Goal: Task Accomplishment & Management: Use online tool/utility

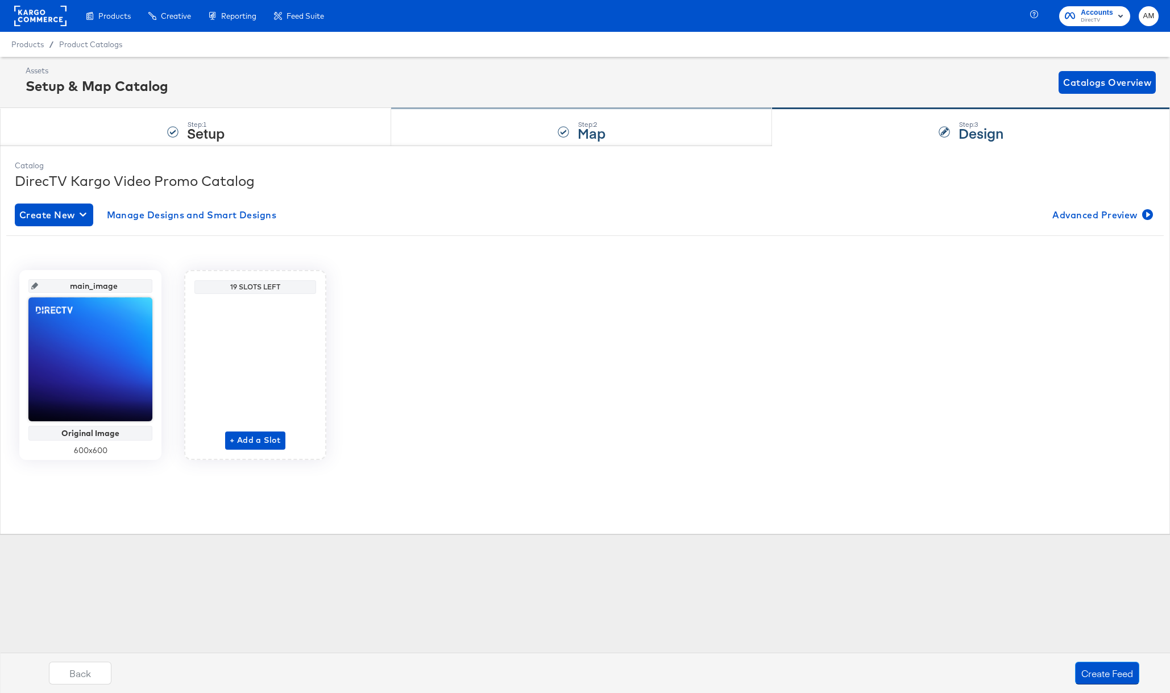
click at [624, 117] on div "Step: 2 Map" at bounding box center [581, 128] width 381 height 38
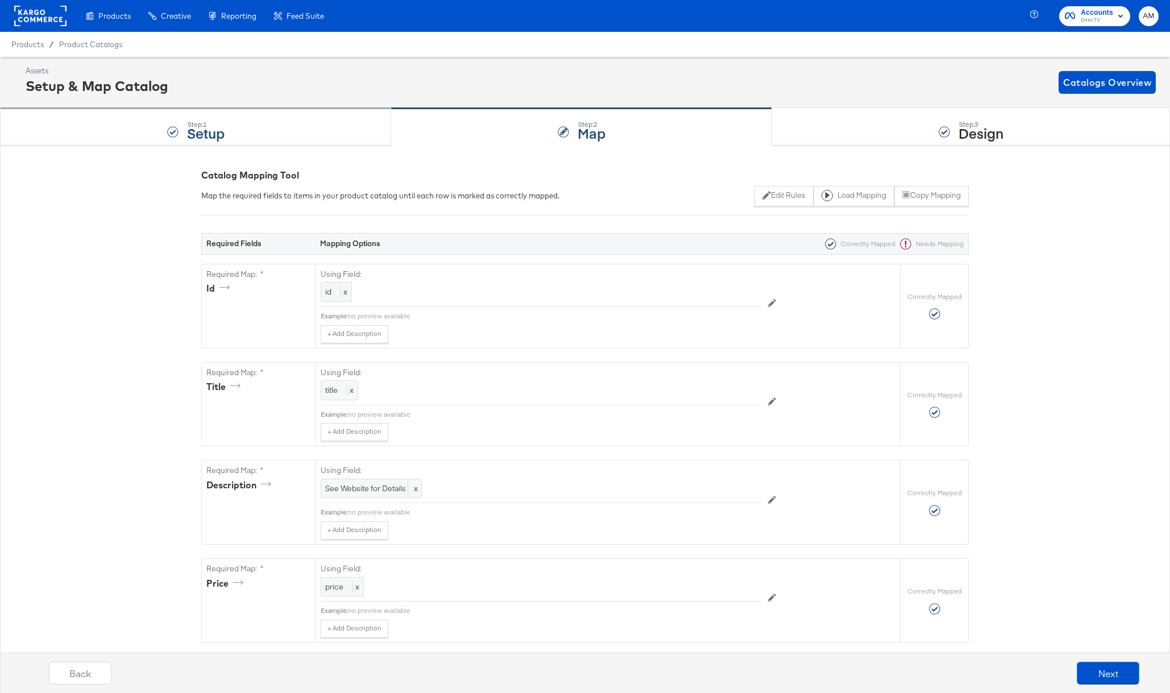
click at [311, 118] on div "Step: 1 Setup" at bounding box center [195, 128] width 391 height 38
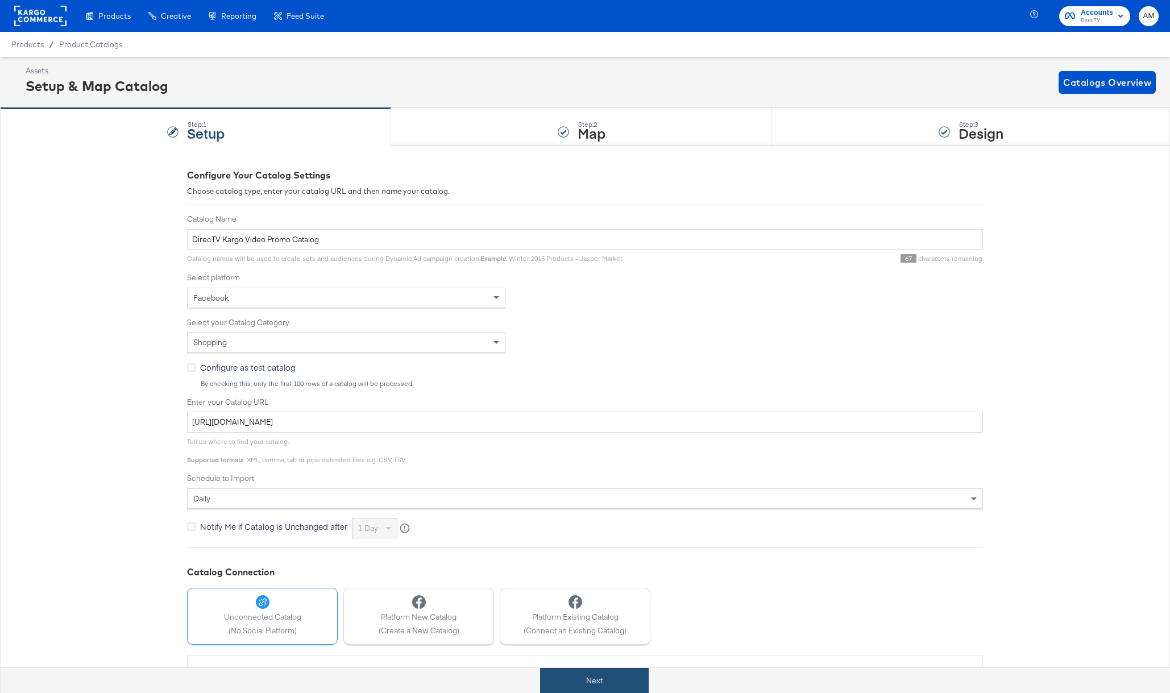
click at [584, 676] on button "Next" at bounding box center [594, 681] width 109 height 26
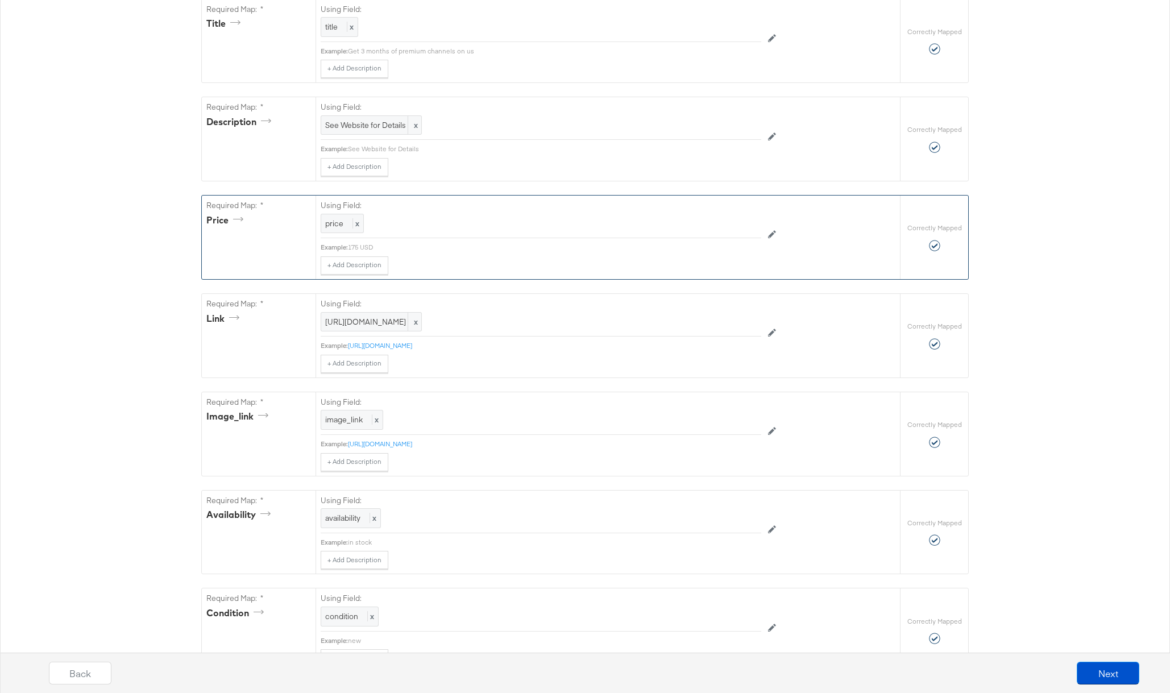
scroll to position [335, 0]
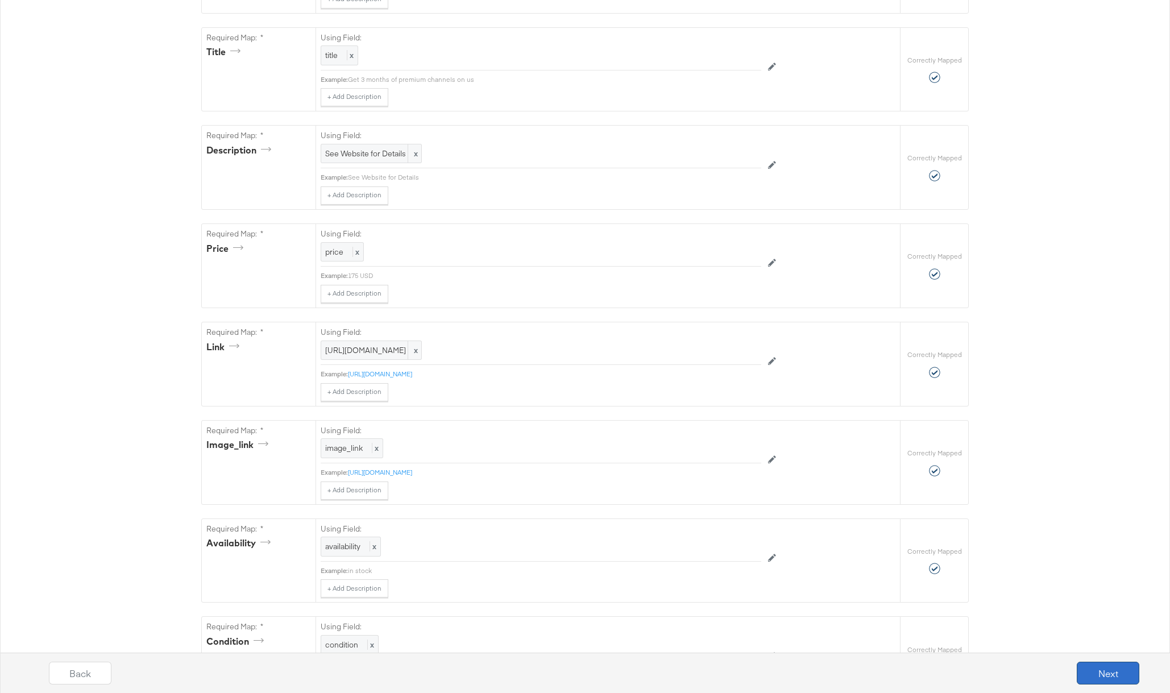
click at [1091, 674] on button "Next" at bounding box center [1108, 673] width 63 height 23
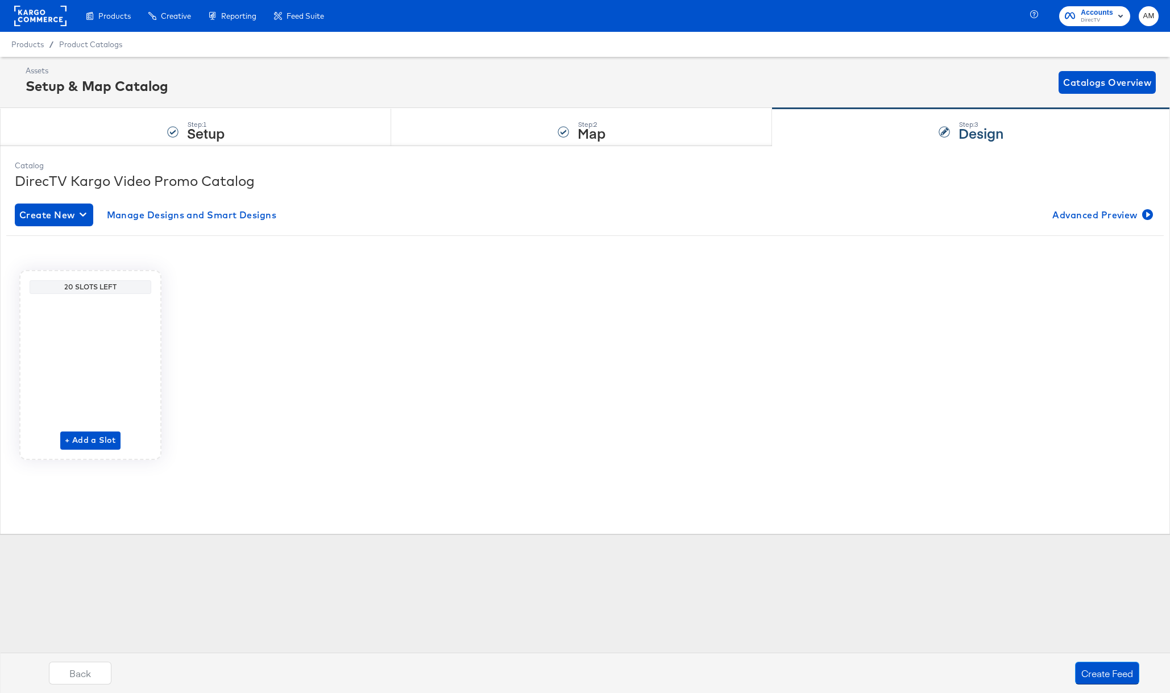
scroll to position [0, 0]
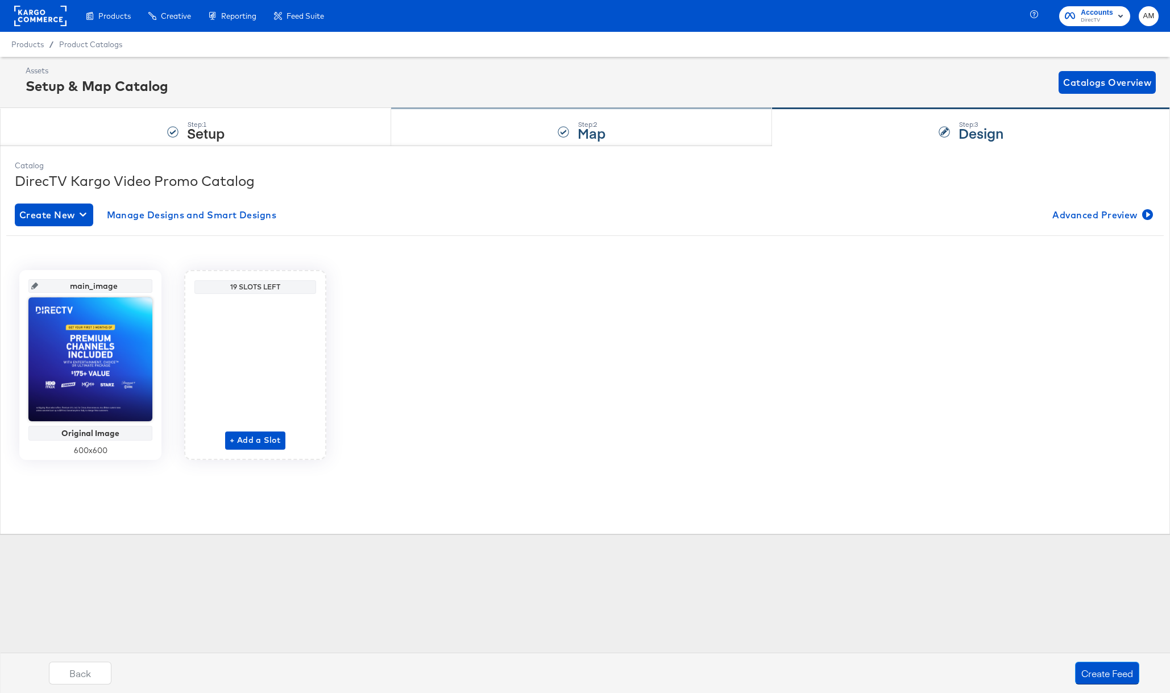
click at [520, 139] on div "Step: 2 Map" at bounding box center [581, 128] width 381 height 38
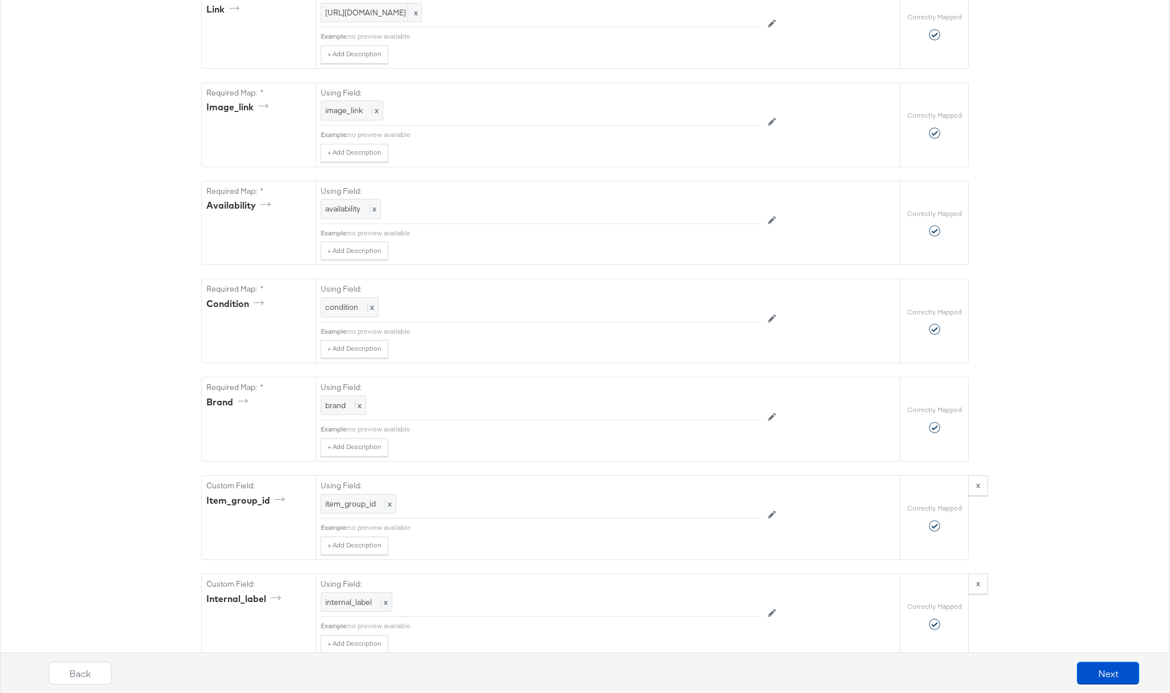
scroll to position [1199, 0]
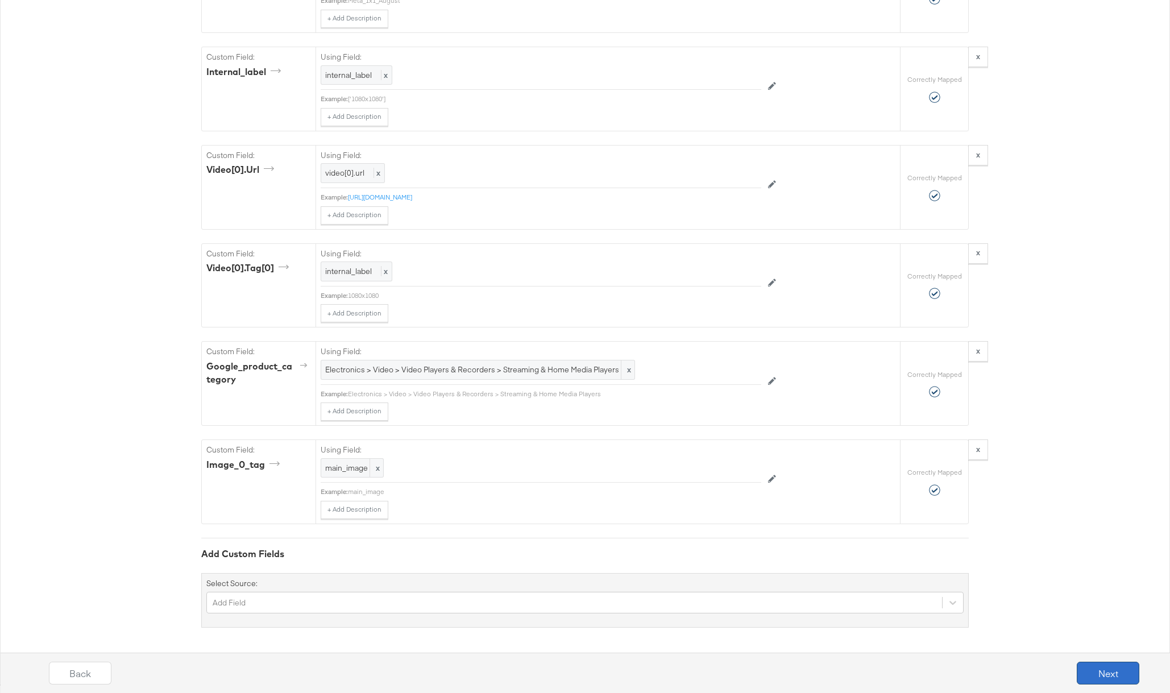
click at [1096, 674] on button "Next" at bounding box center [1108, 673] width 63 height 23
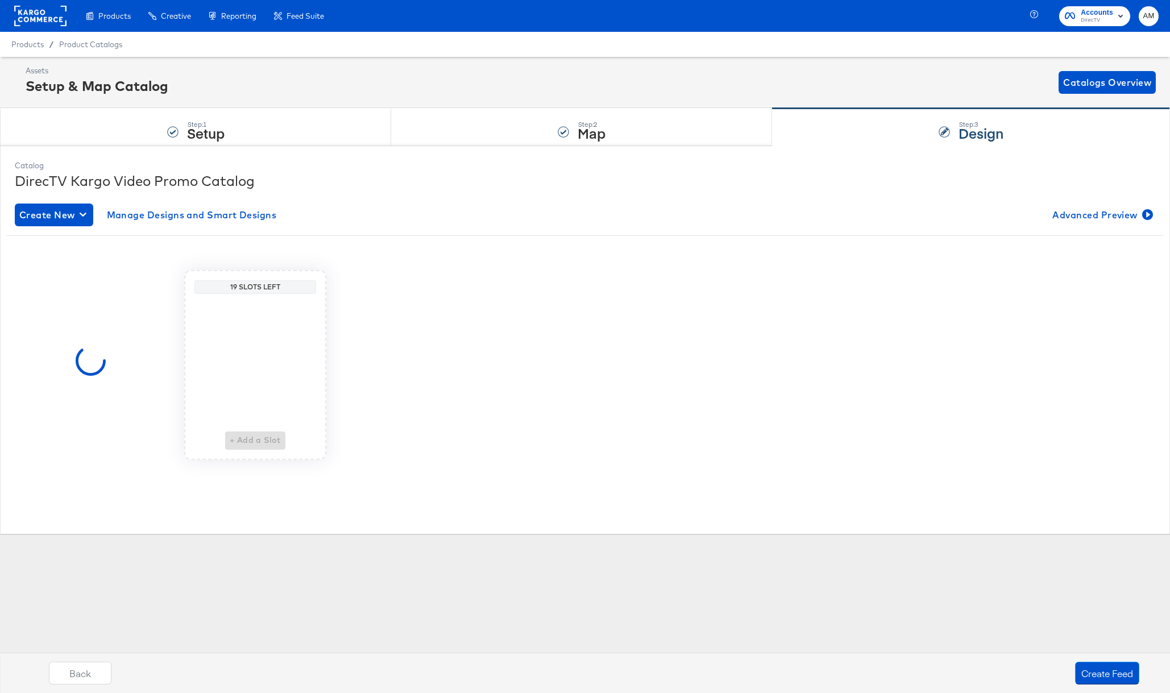
scroll to position [0, 0]
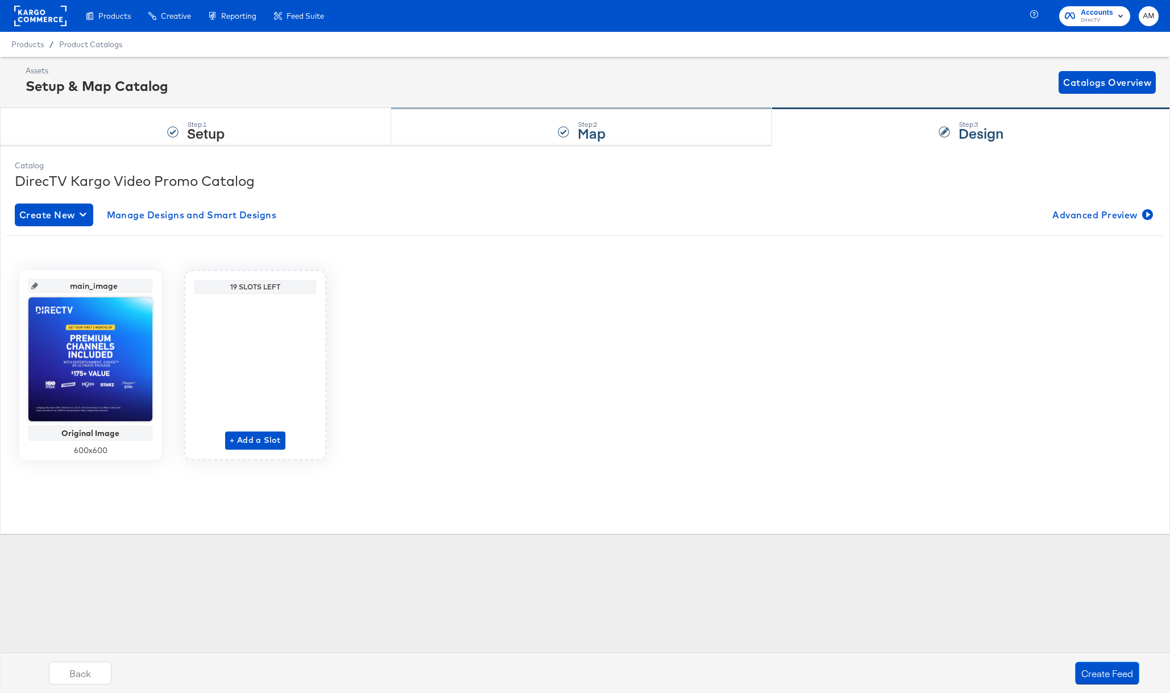
click at [531, 140] on div "Step: 2 Map" at bounding box center [581, 128] width 381 height 38
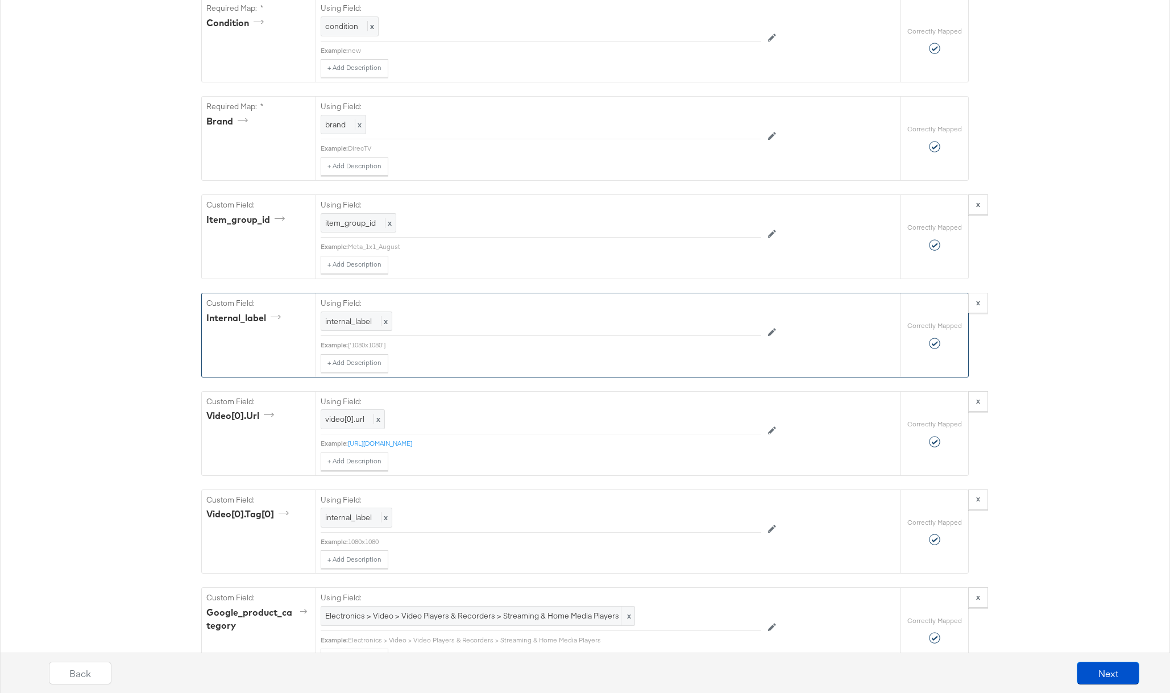
scroll to position [947, 0]
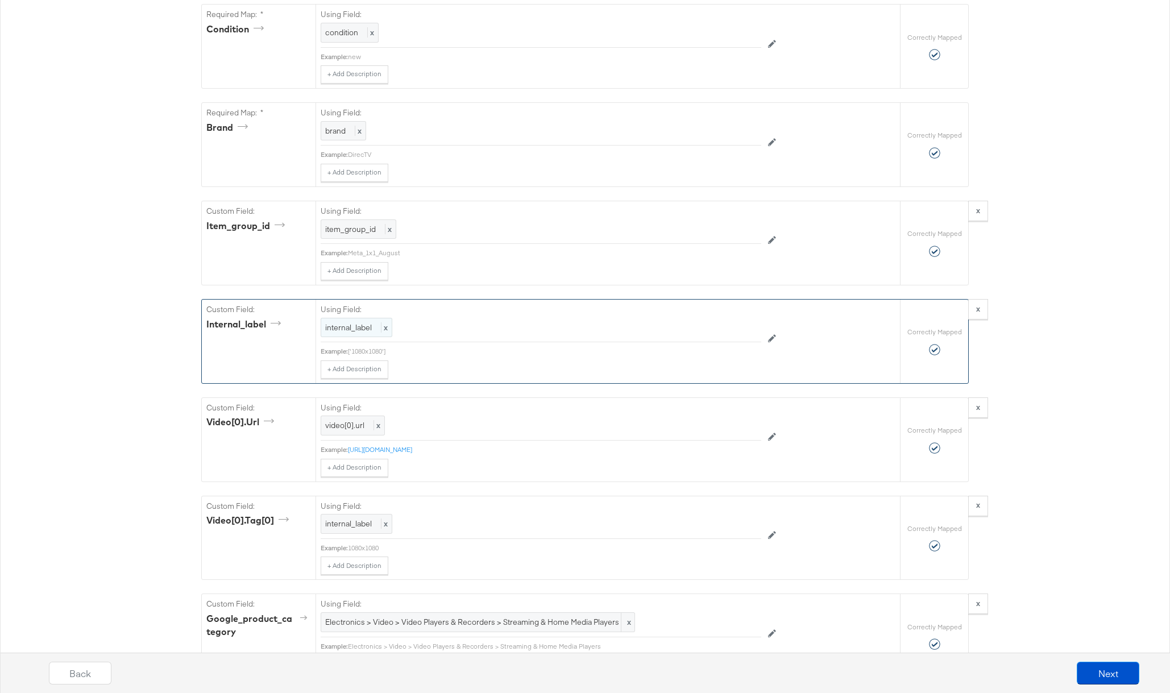
click at [351, 333] on div "internal_label x" at bounding box center [357, 328] width 72 height 20
click at [381, 329] on div "internal_label" at bounding box center [515, 327] width 388 height 19
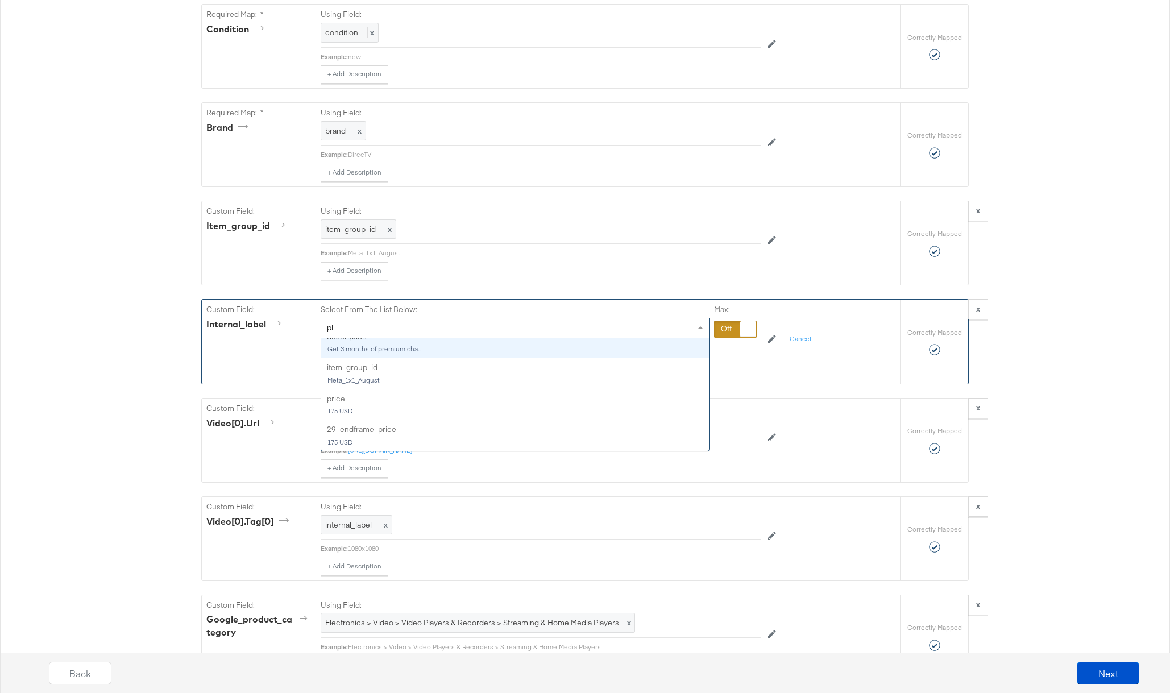
scroll to position [0, 0]
type input "p"
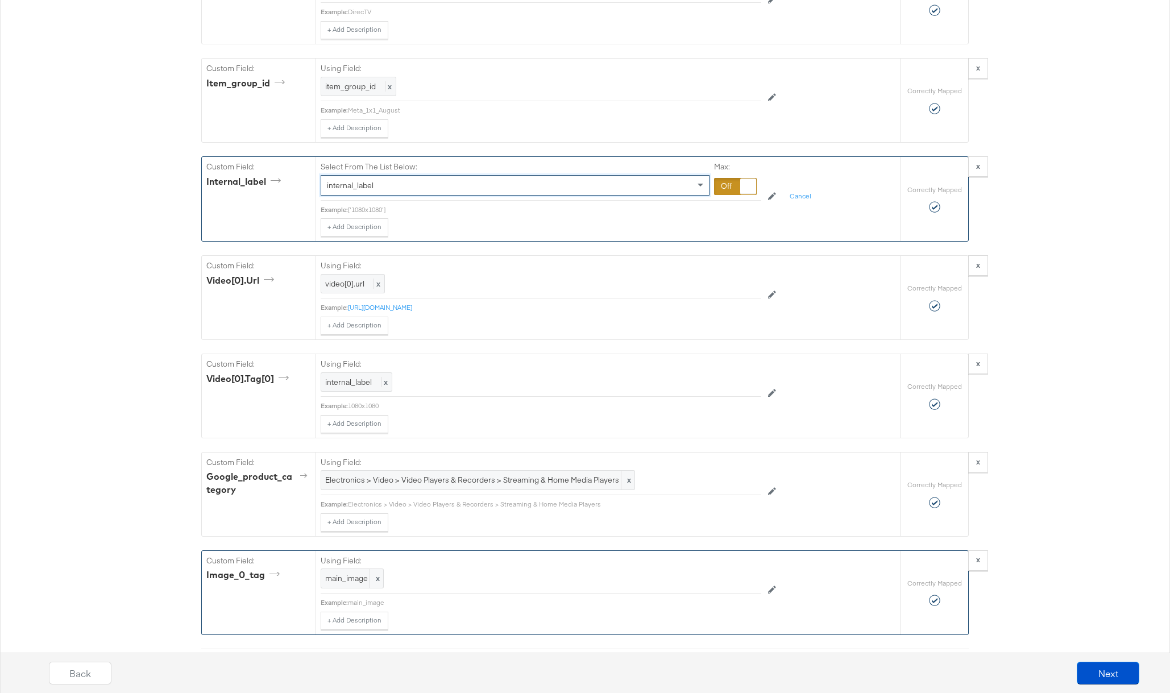
scroll to position [1087, 0]
click at [728, 189] on div at bounding box center [735, 188] width 43 height 17
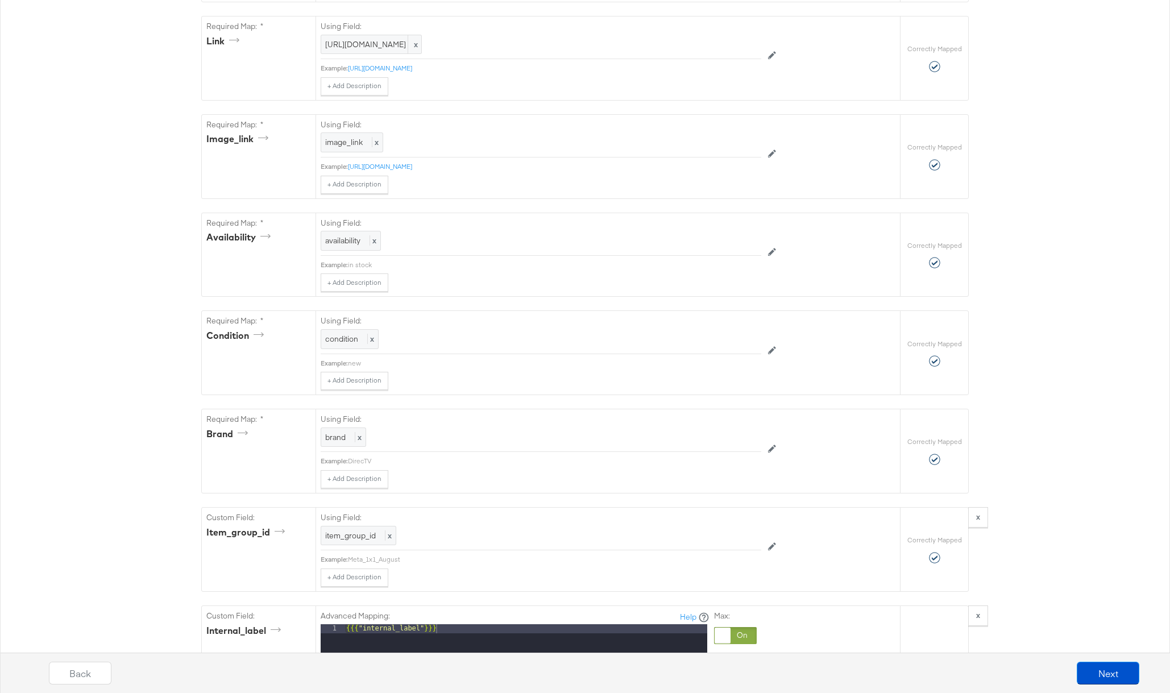
scroll to position [0, 0]
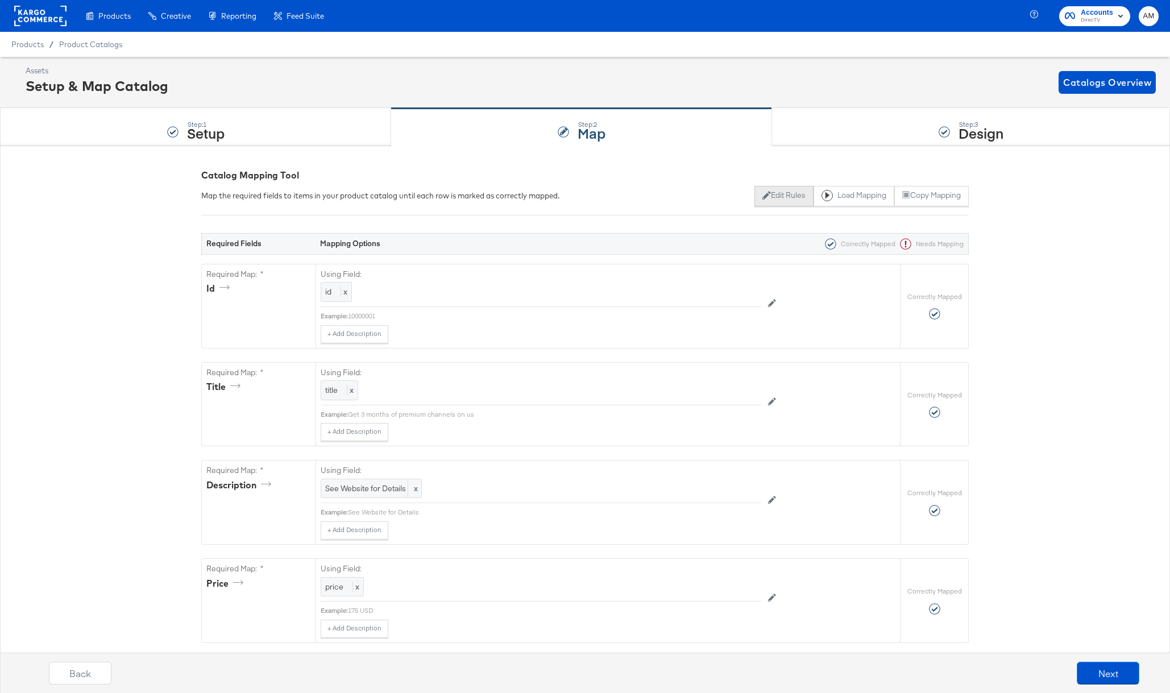
click at [771, 197] on button "Edit Rules" at bounding box center [783, 196] width 59 height 20
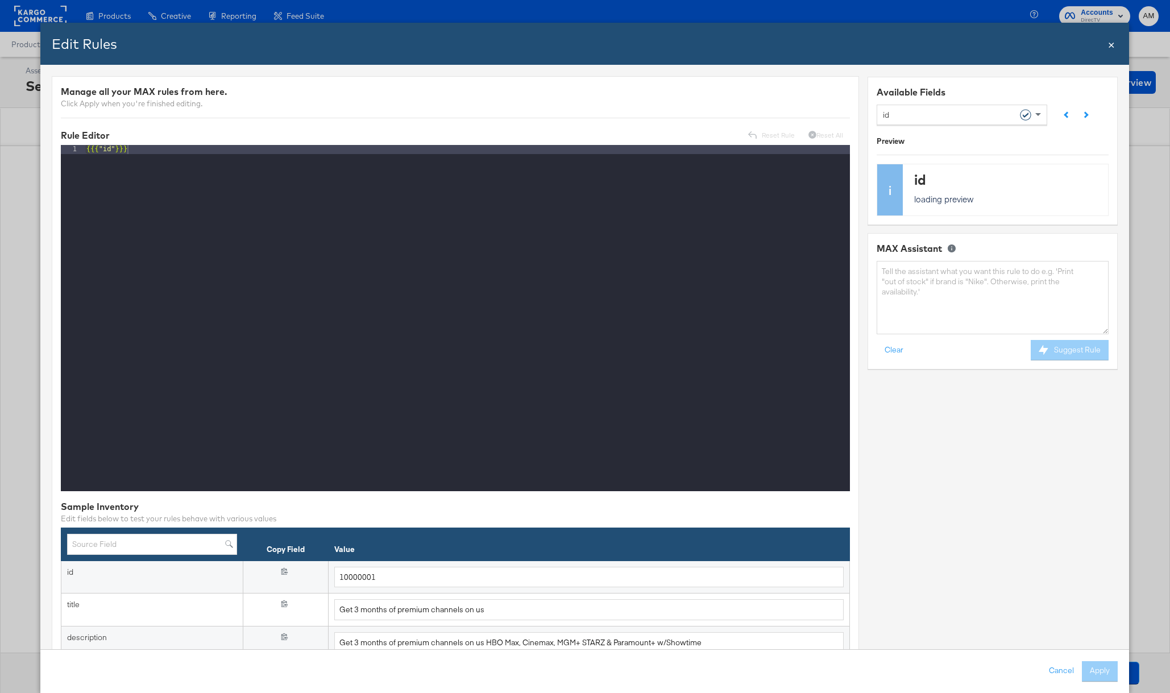
click at [926, 105] on div "id" at bounding box center [958, 114] width 150 height 19
type input "internal"
click at [931, 284] on textarea at bounding box center [993, 297] width 232 height 73
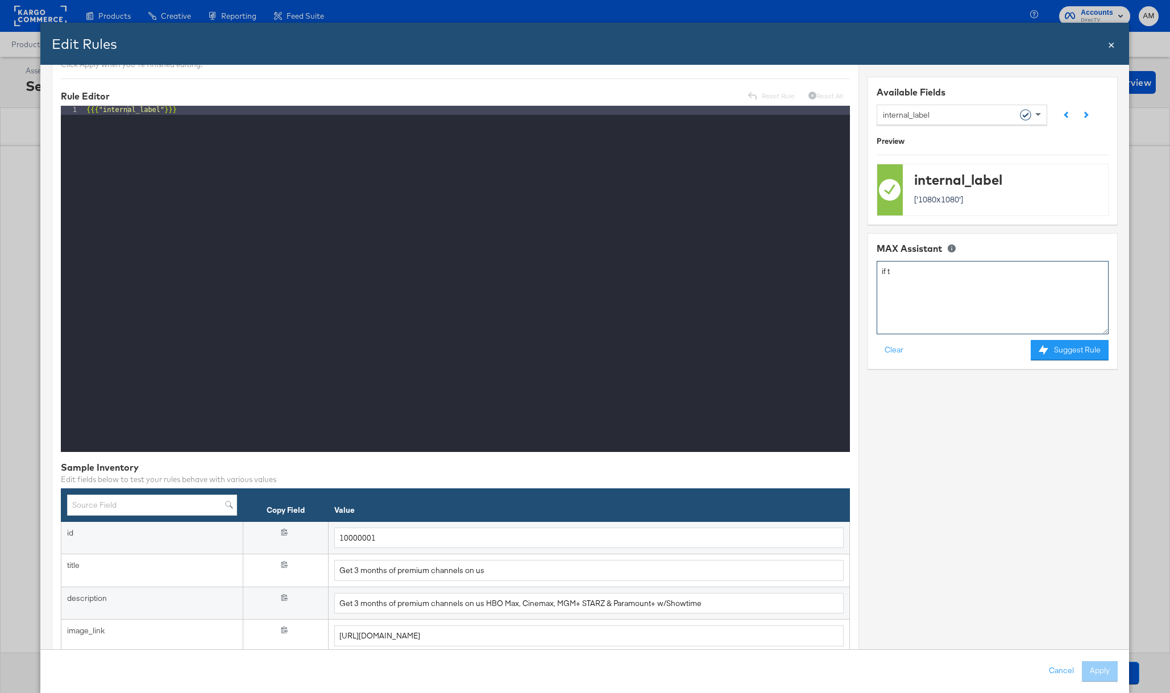
scroll to position [181, 0]
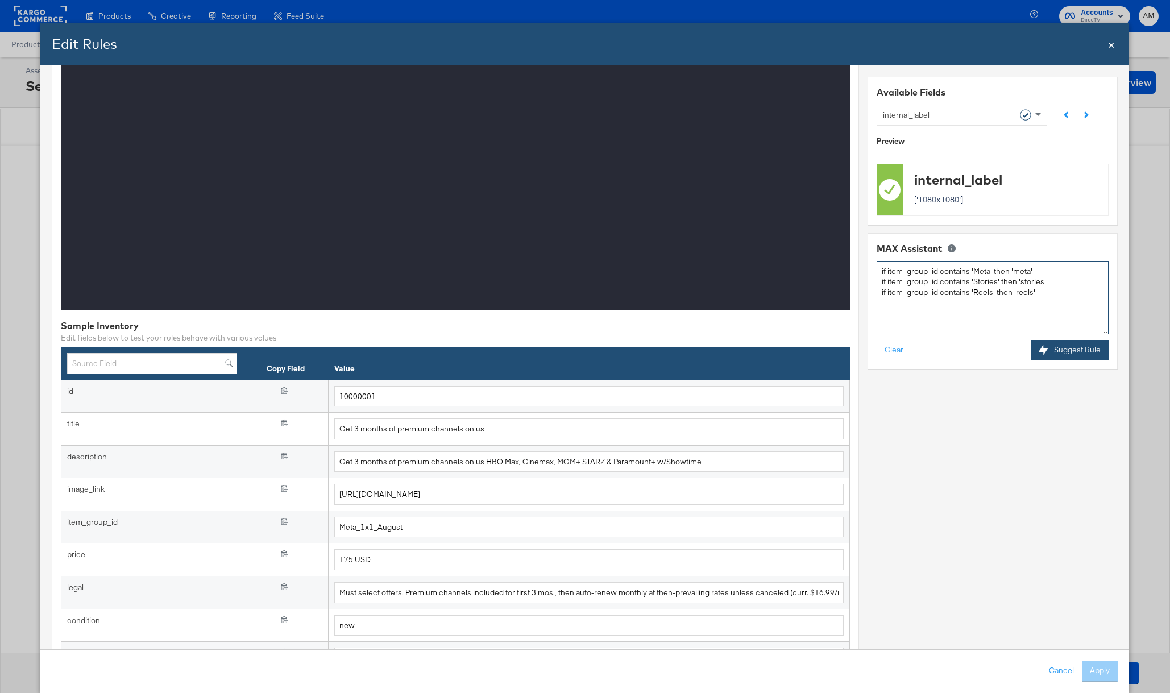
type textarea "if item_group_id contains 'Meta' then 'meta' if item_group_id contains 'Stories…"
click at [1082, 359] on button "Suggest Rule" at bounding box center [1070, 350] width 78 height 20
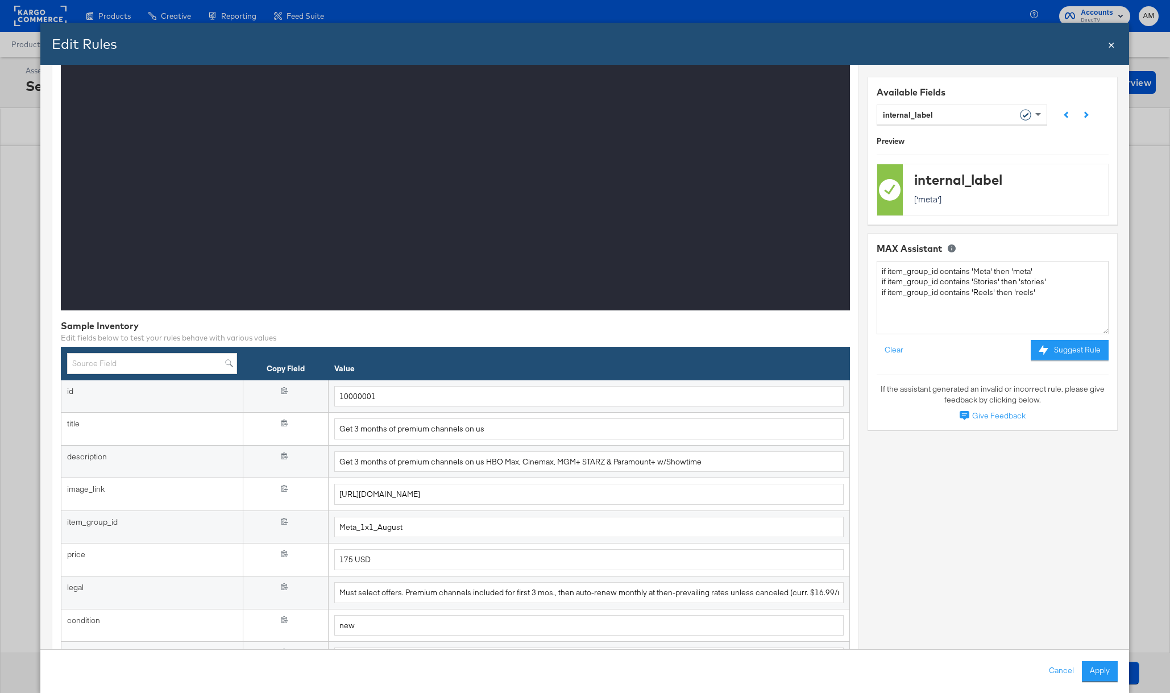
scroll to position [0, 0]
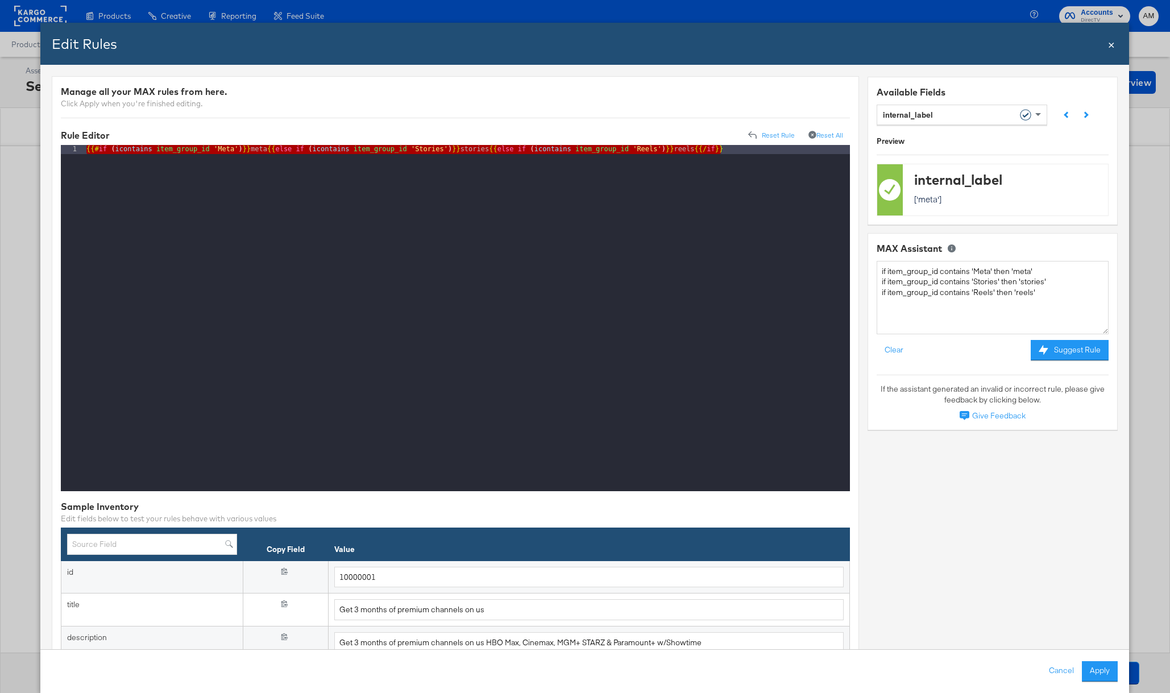
drag, startPoint x: 726, startPoint y: 147, endPoint x: 32, endPoint y: 136, distance: 694.7
click at [32, 136] on div "Edit Rules Close × Manage all your MAX rules from here. Click Apply when you're…" at bounding box center [585, 346] width 1170 height 693
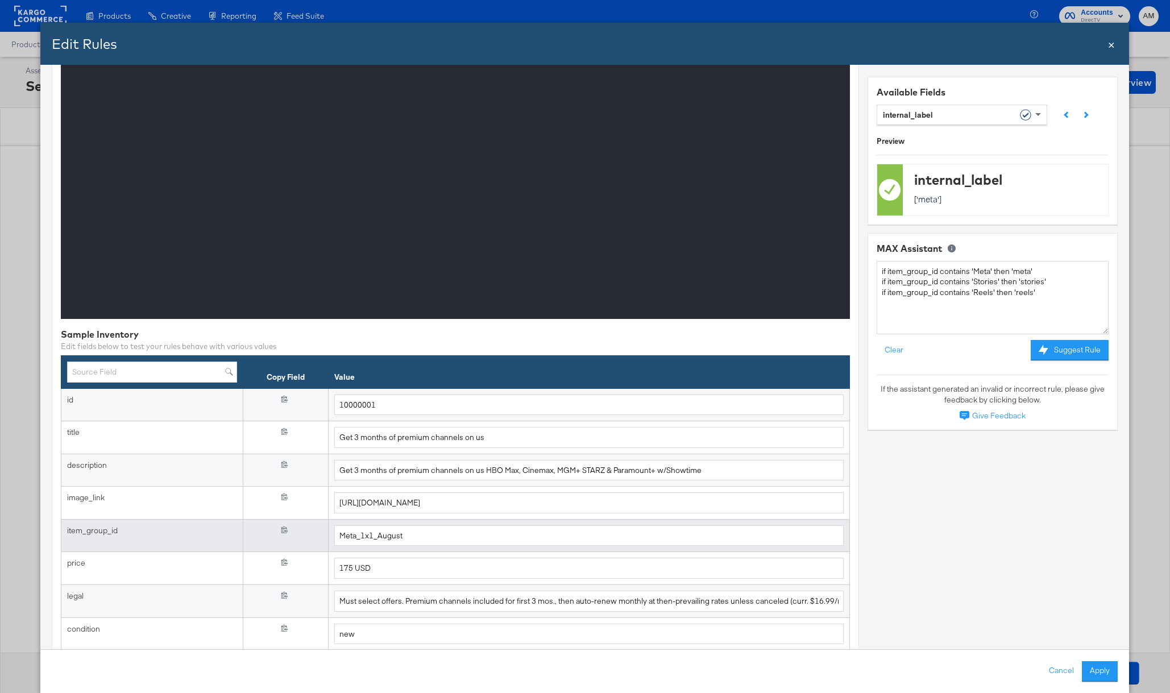
scroll to position [172, 0]
drag, startPoint x: 418, startPoint y: 537, endPoint x: 327, endPoint y: 530, distance: 91.8
click at [327, 530] on tr "item_group_id {{{ item_group_id }}} Meta_1x1_August" at bounding box center [455, 536] width 788 height 33
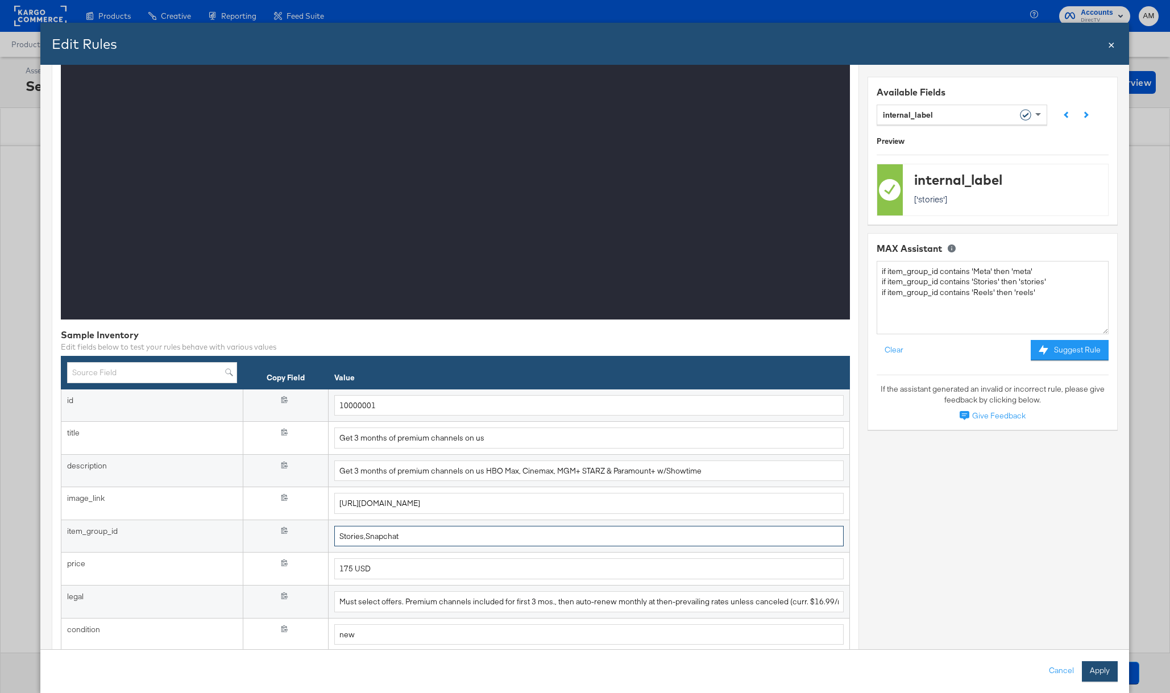
type input "Stories,Snapchat"
click at [1106, 676] on button "Apply" at bounding box center [1100, 671] width 36 height 20
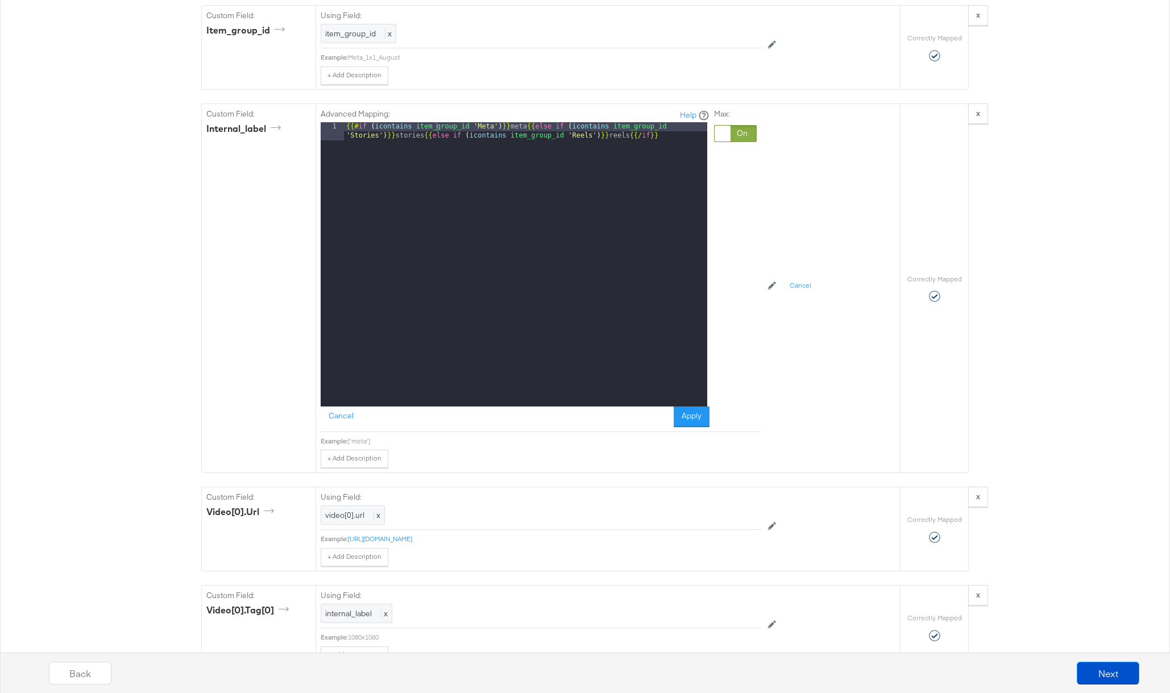
scroll to position [1142, 0]
click at [692, 420] on button "Apply" at bounding box center [692, 417] width 36 height 20
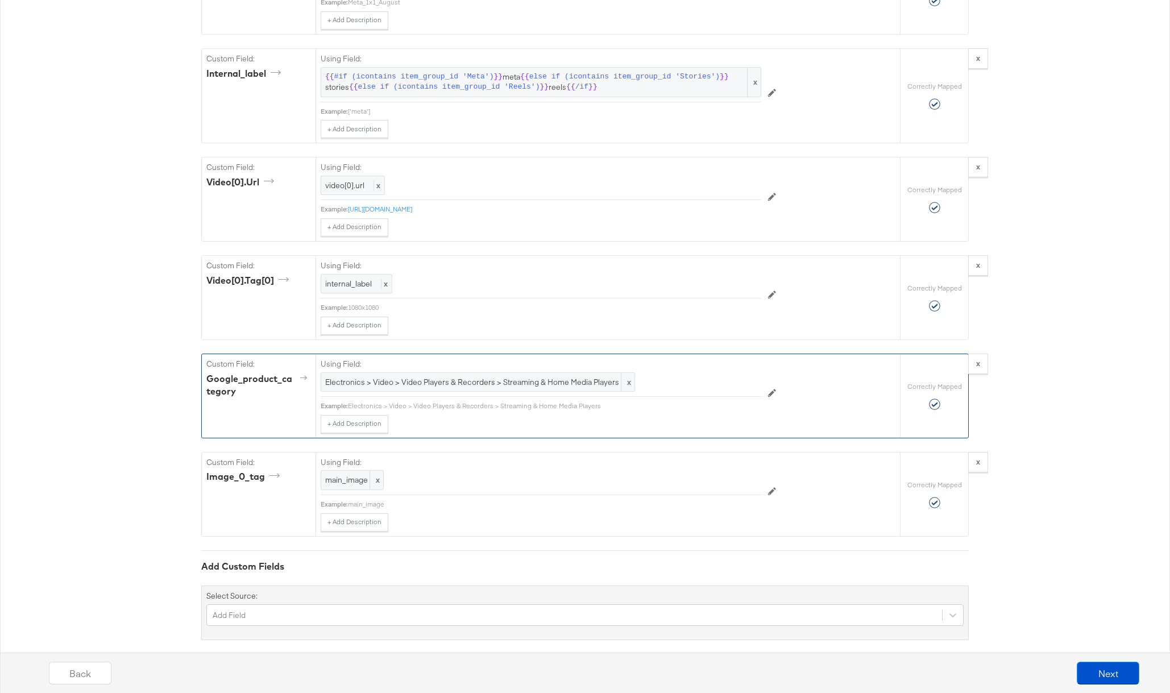
scroll to position [1197, 0]
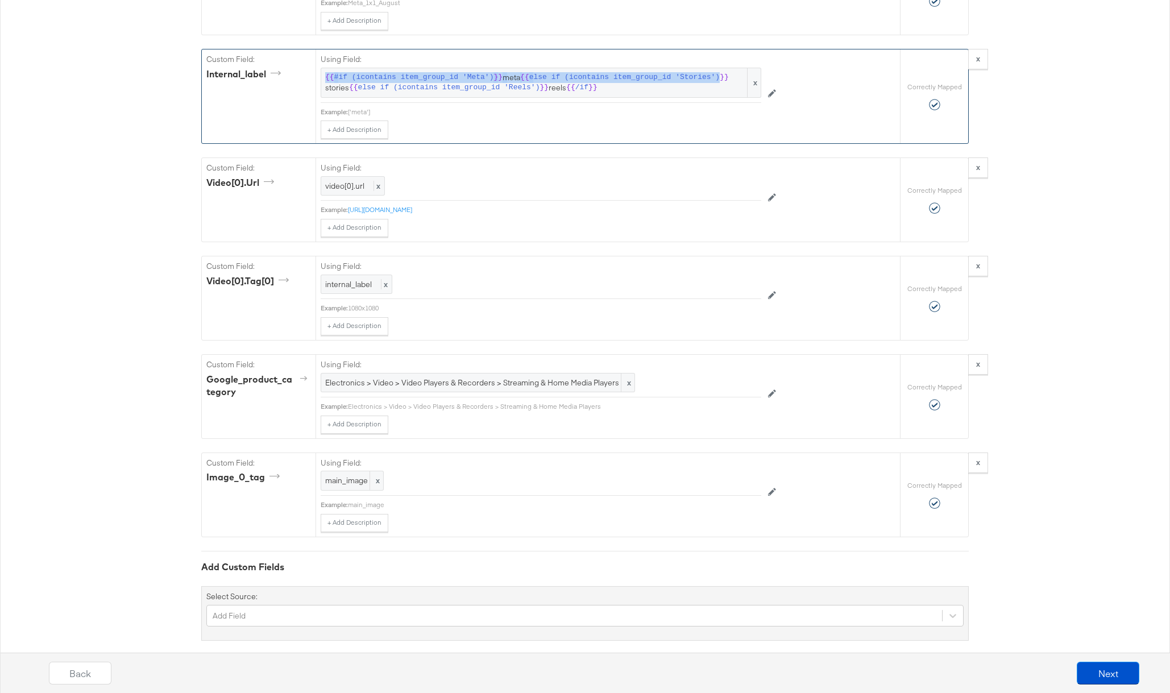
drag, startPoint x: 604, startPoint y: 88, endPoint x: 319, endPoint y: 76, distance: 284.5
click at [319, 76] on div "Using Field: {{ #if (icontains item_group_id 'Meta') }} meta {{ else if (iconta…" at bounding box center [607, 96] width 584 height 94
click at [325, 77] on span "{{" at bounding box center [329, 77] width 9 height 11
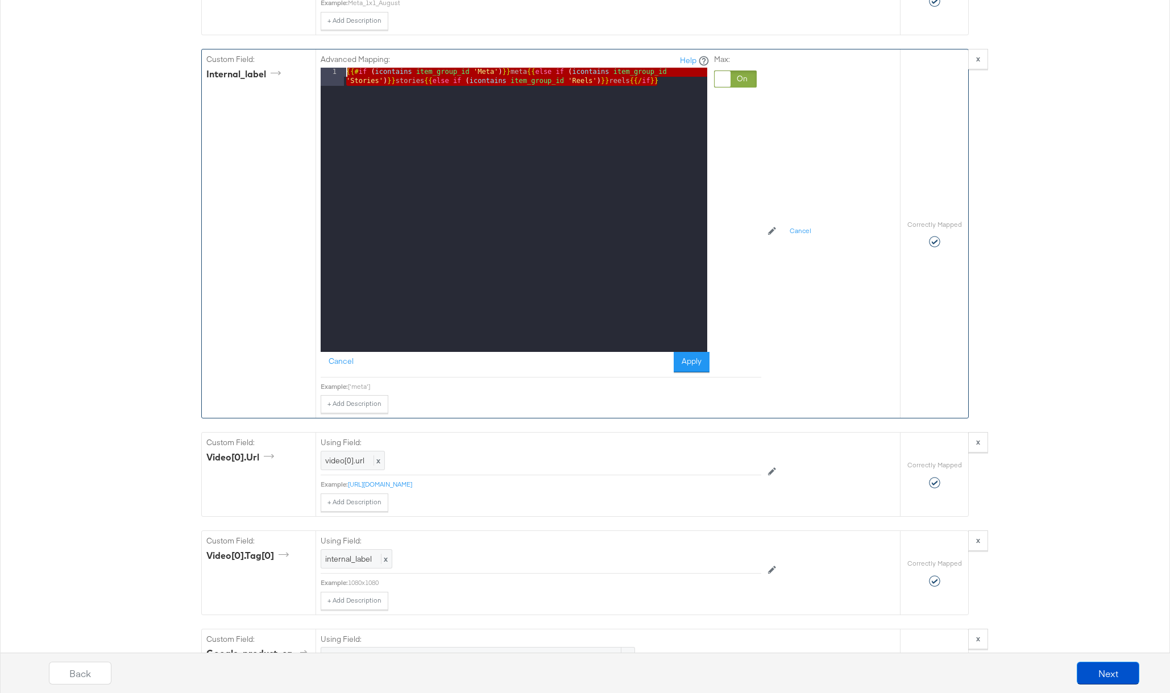
drag, startPoint x: 673, startPoint y: 80, endPoint x: 307, endPoint y: 48, distance: 367.5
click at [307, 49] on div "Custom Field: internal_label Advanced Mapping: Help 1 {{# if ( icontains item_g…" at bounding box center [584, 233] width 767 height 369
click at [351, 559] on span "internal_label" at bounding box center [348, 559] width 47 height 10
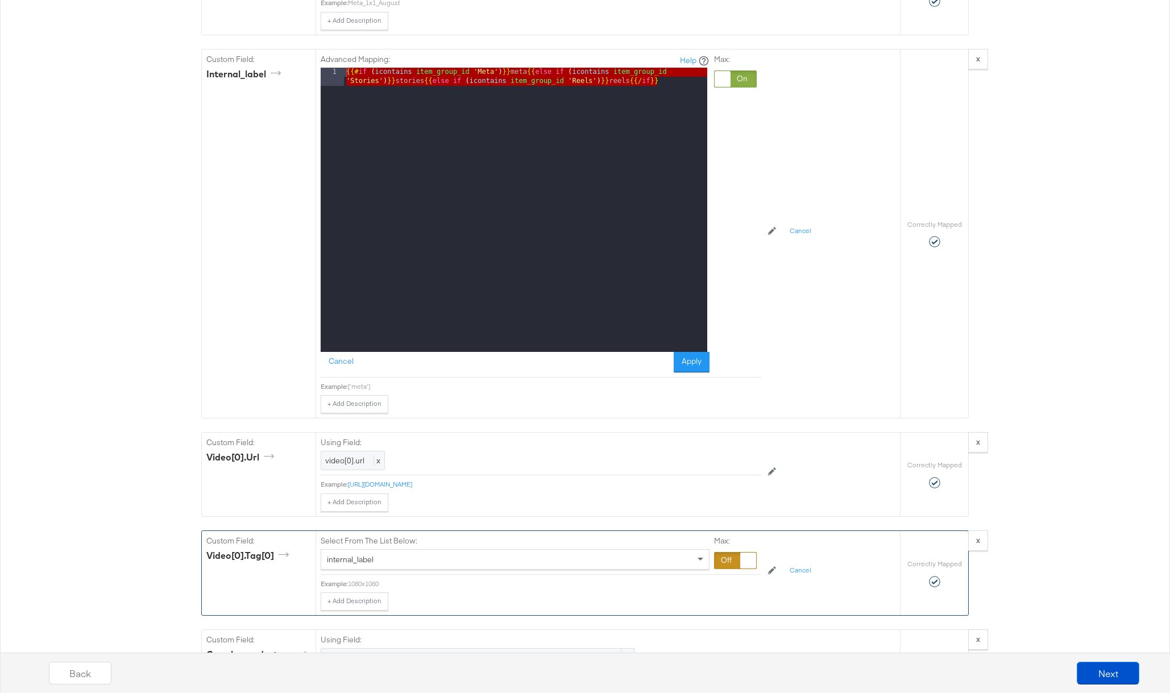
click at [391, 561] on div "internal_label" at bounding box center [515, 559] width 388 height 19
click at [727, 559] on div at bounding box center [735, 560] width 43 height 17
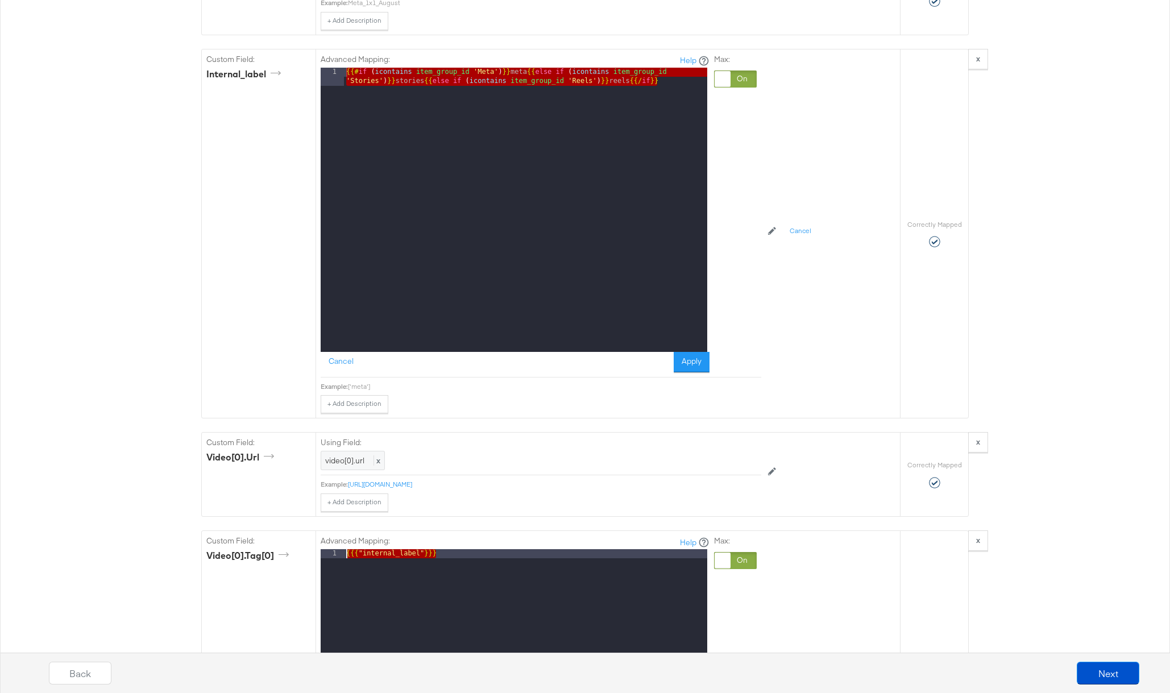
drag, startPoint x: 472, startPoint y: 550, endPoint x: 163, endPoint y: 543, distance: 309.3
click at [163, 543] on div "{"id":"{{{\"id\"}}}","title":"{{{\"title\"}}}","description":"See Website for D…" at bounding box center [585, 102] width 1170 height 2308
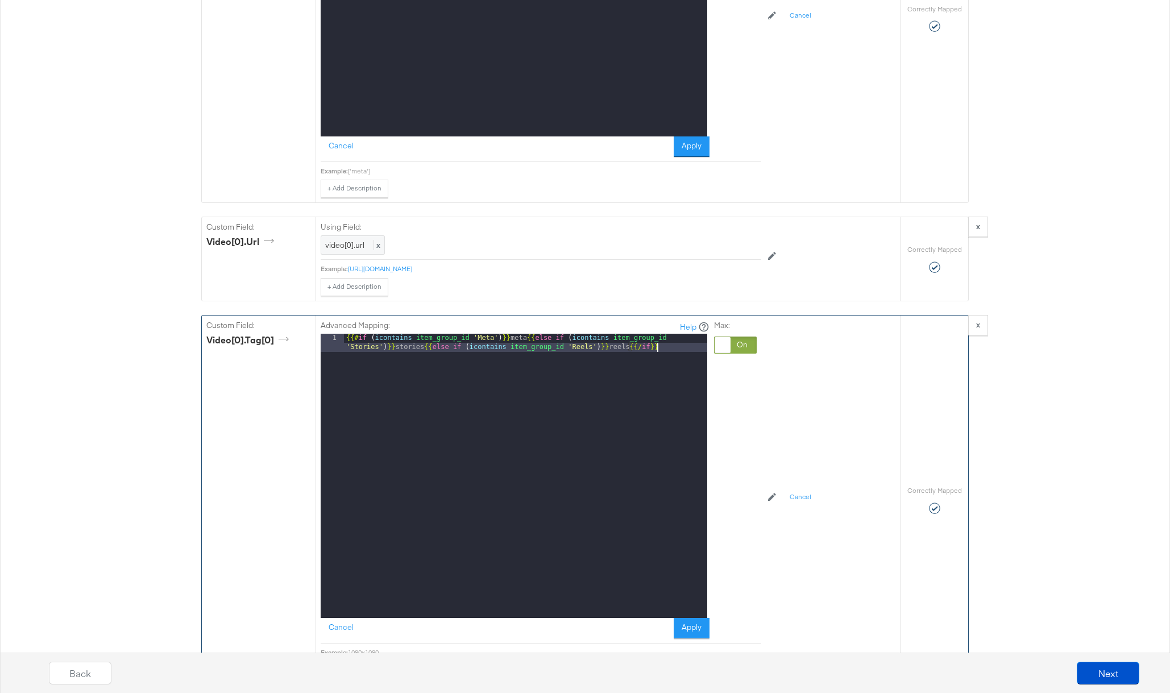
scroll to position [1483, 0]
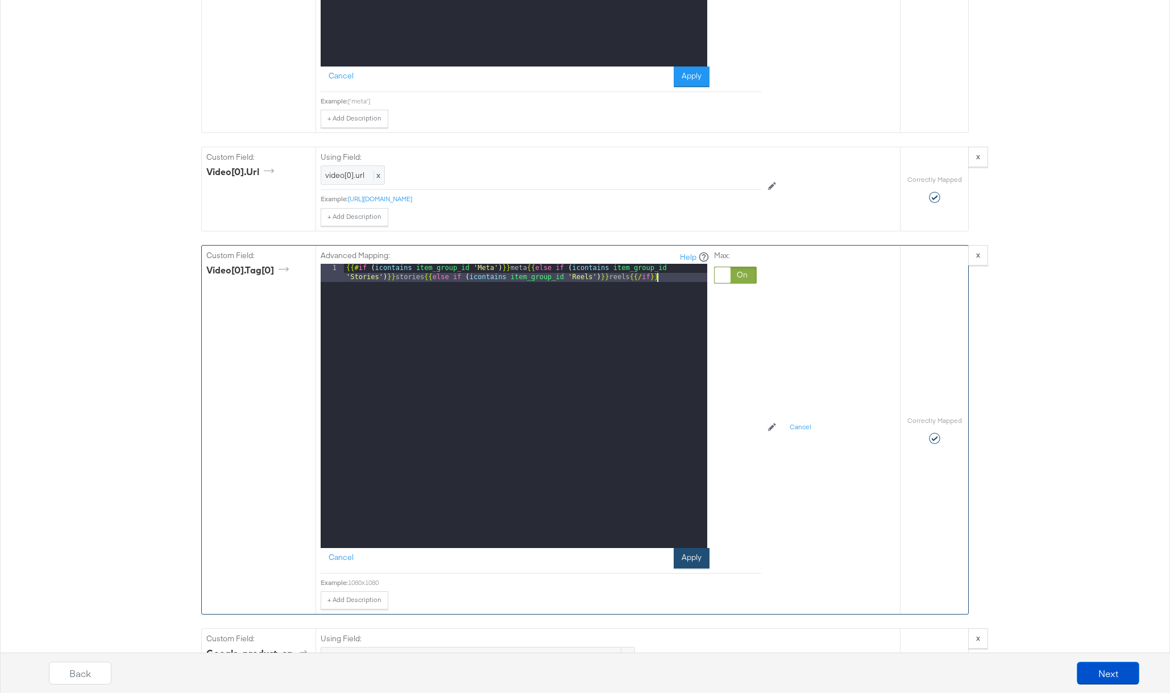
click at [682, 563] on button "Apply" at bounding box center [692, 558] width 36 height 20
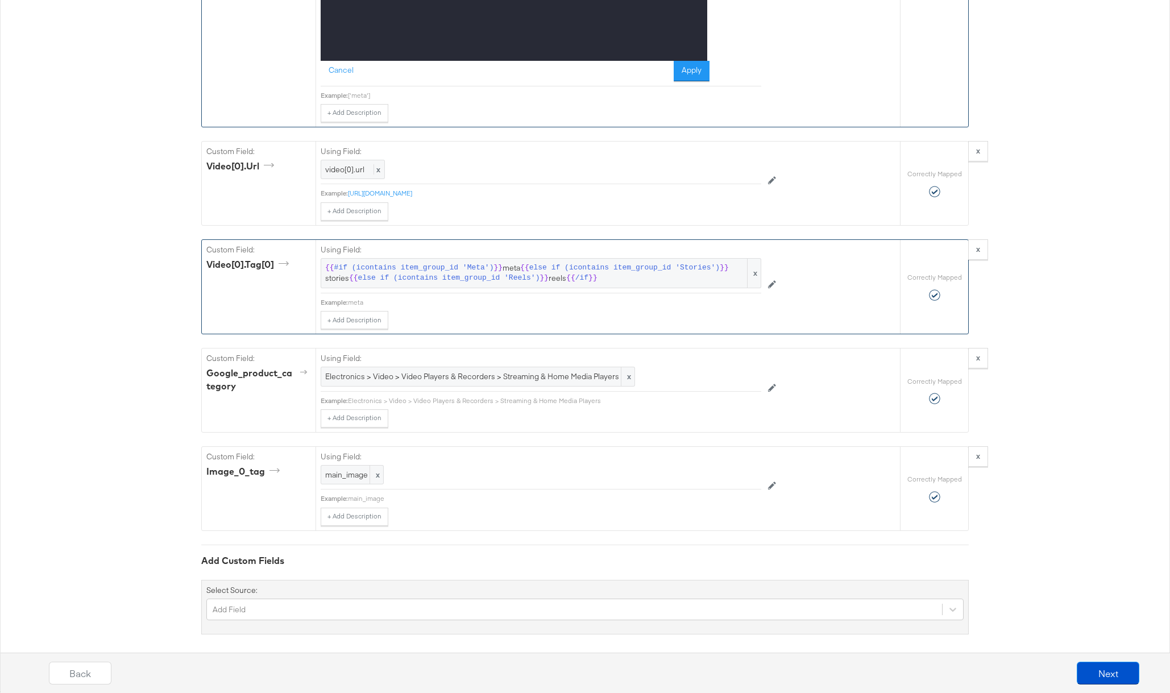
scroll to position [1495, 0]
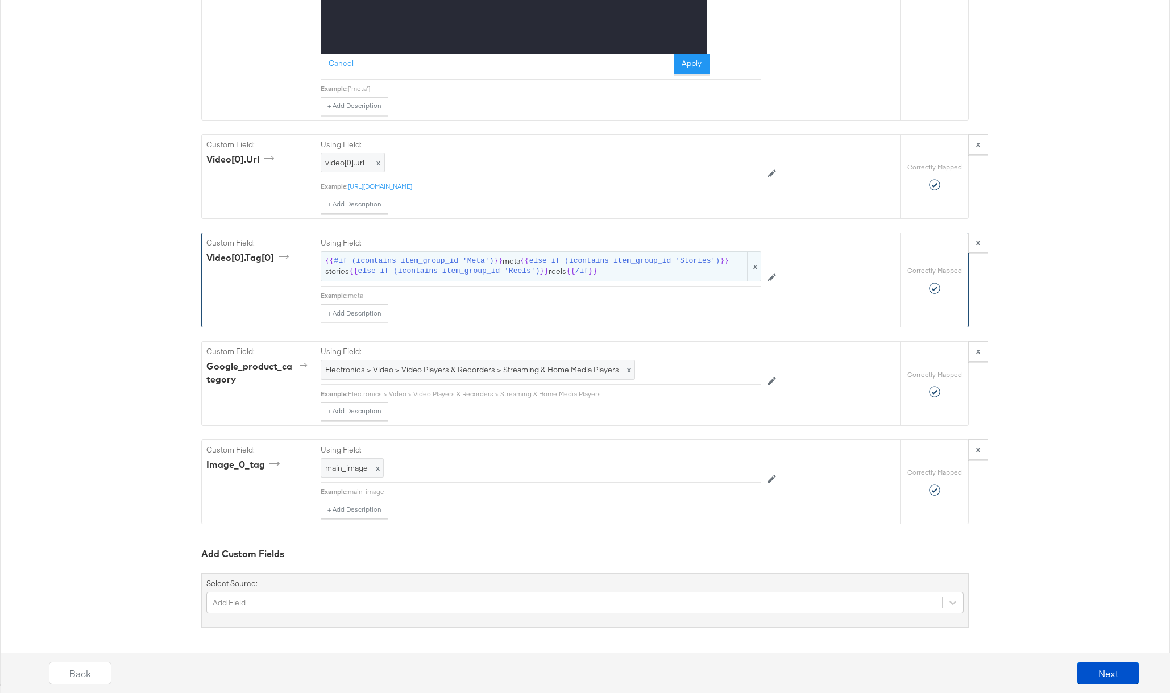
click at [622, 271] on span "{{ #if (icontains item_group_id 'Meta') }} meta {{ else if (icontains item_grou…" at bounding box center [540, 266] width 431 height 21
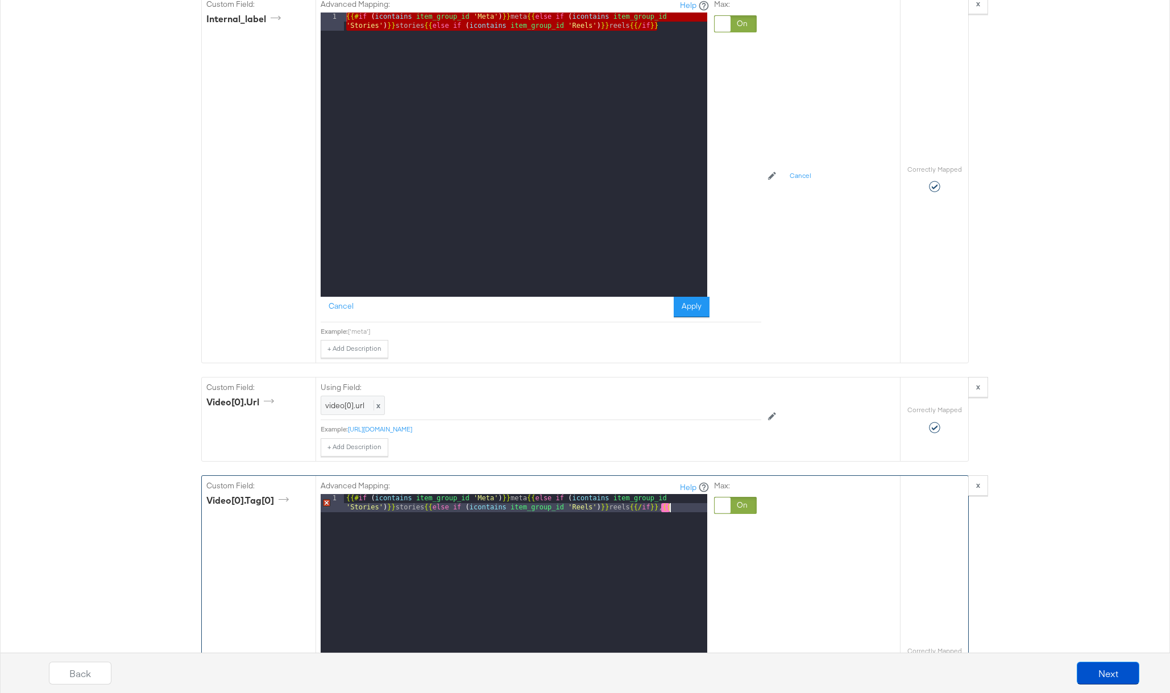
scroll to position [1043, 0]
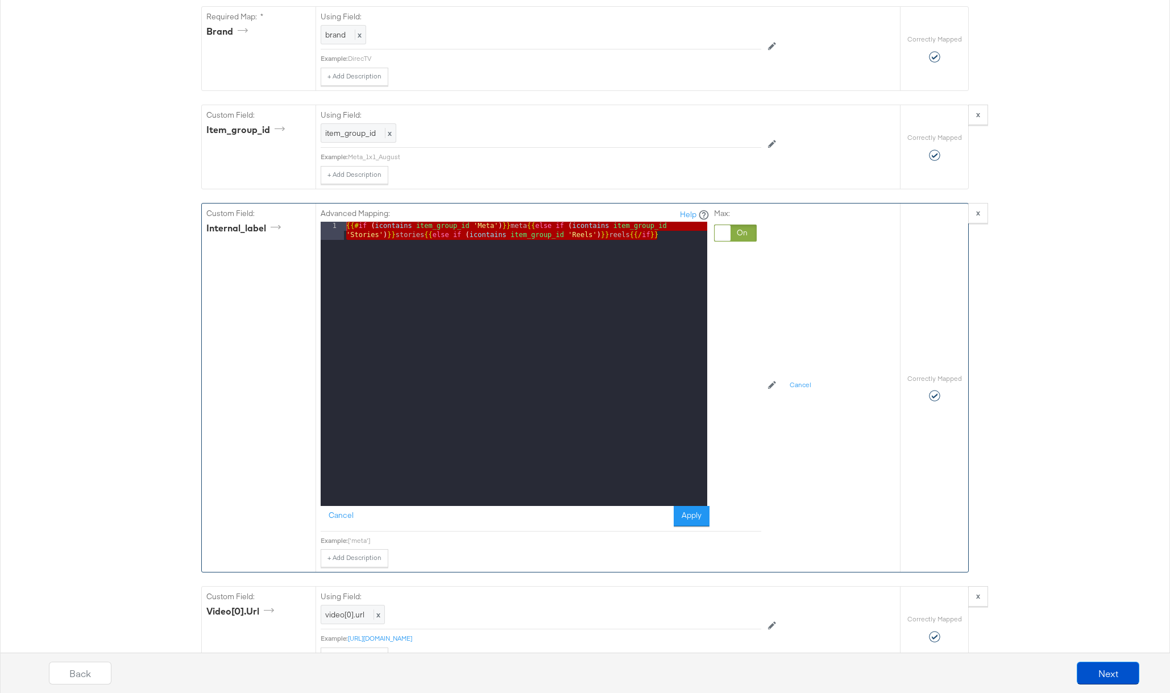
click at [670, 231] on div "{{# if ( icontains item_group_id 'Meta' ) }} meta {{ else if ( icontains item_g…" at bounding box center [525, 382] width 363 height 321
paste textarea
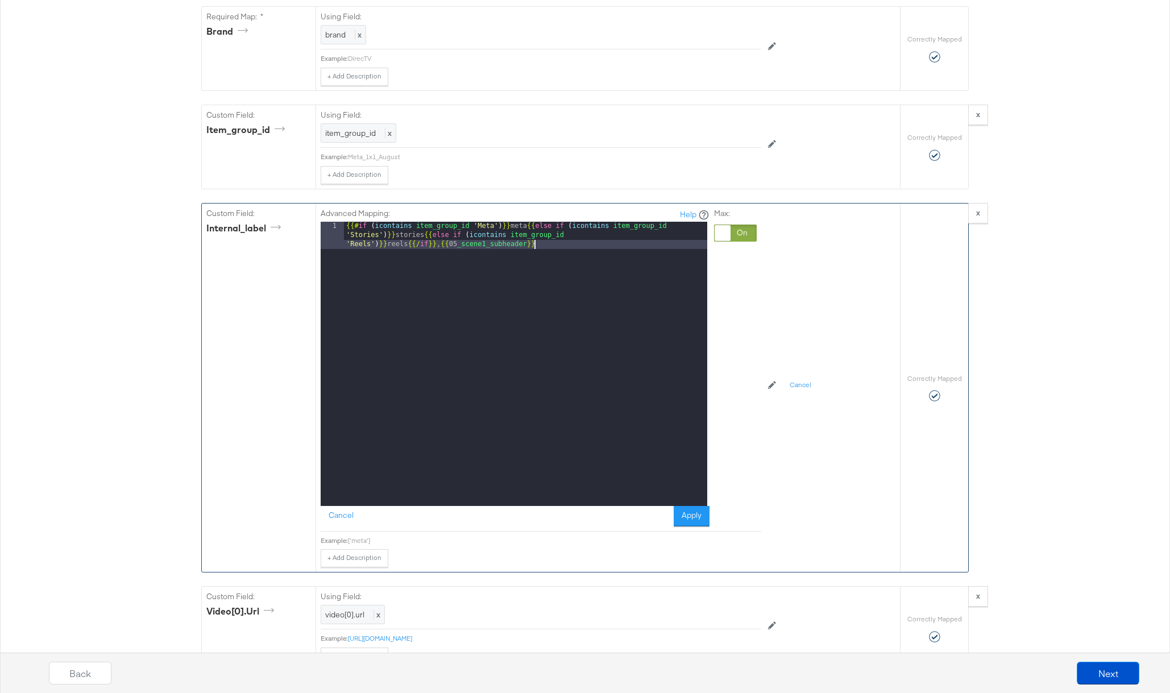
click at [450, 244] on div "{{# if ( icontains item_group_id 'Meta' ) }} meta {{ else if ( icontains item_g…" at bounding box center [525, 391] width 363 height 339
click at [531, 244] on div "{{# if ( icontains item_group_id 'Meta' ) }} meta {{ else if ( icontains item_g…" at bounding box center [525, 391] width 363 height 339
click at [690, 516] on button "Apply" at bounding box center [692, 516] width 36 height 20
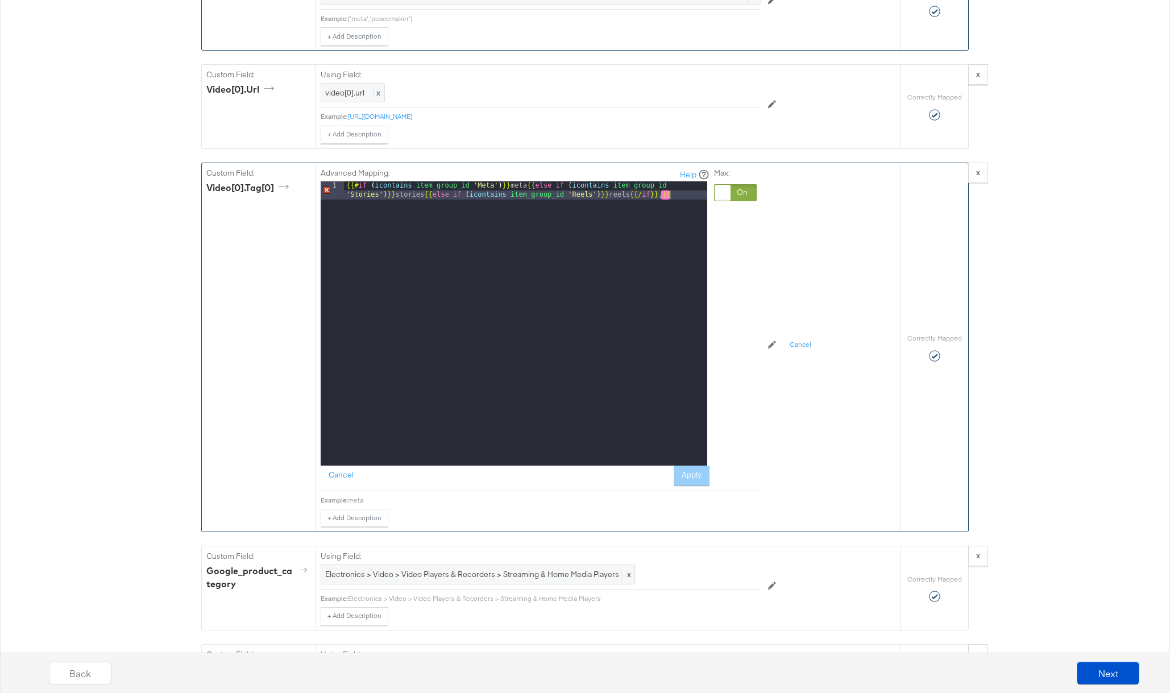
scroll to position [1345, 0]
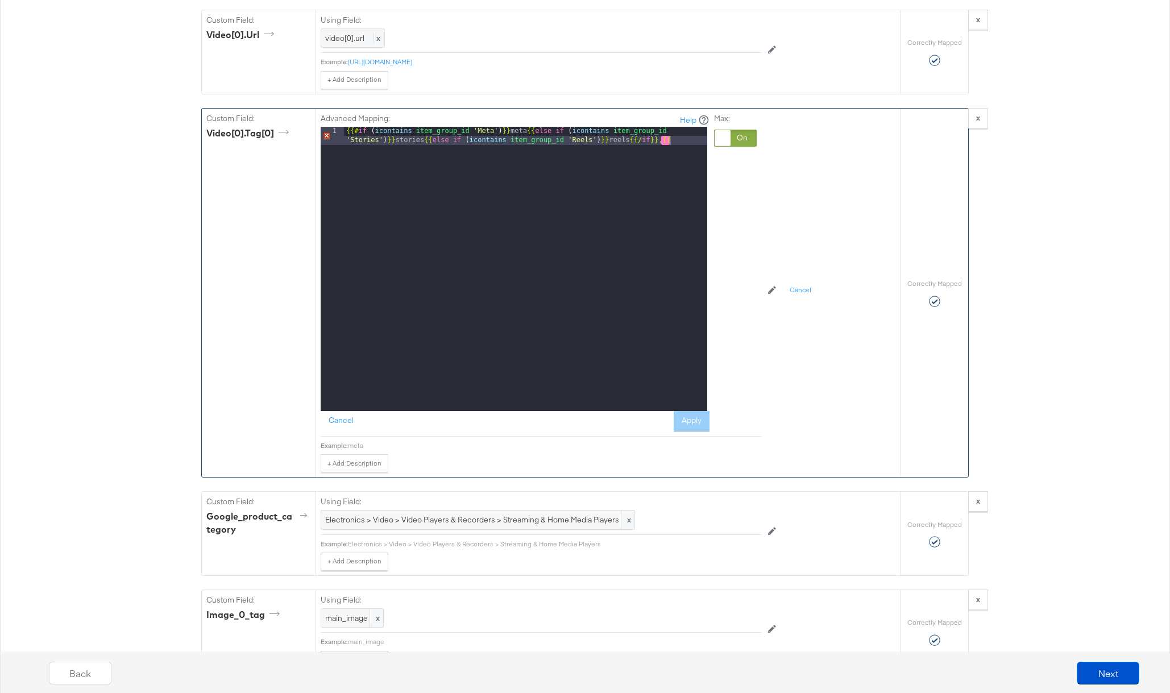
click at [633, 156] on div "{{# if ( icontains item_group_id 'Meta' ) }} meta {{ else if ( icontains item_g…" at bounding box center [525, 287] width 363 height 321
click at [674, 142] on div "{{# if ( icontains item_group_id 'Meta' ) }} meta {{ else if ( icontains item_g…" at bounding box center [525, 287] width 363 height 321
click at [689, 145] on div "{{# if ( icontains item_group_id 'Meta' ) }} meta {{ else if ( icontains item_g…" at bounding box center [525, 287] width 363 height 321
click at [447, 152] on div "{{# if ( icontains item_group_id 'Meta' ) }} meta {{ else if ( icontains item_g…" at bounding box center [525, 296] width 363 height 339
click at [531, 151] on div "{{# if ( icontains item_group_id 'Meta' ) }} meta {{ else if ( icontains item_g…" at bounding box center [525, 296] width 363 height 339
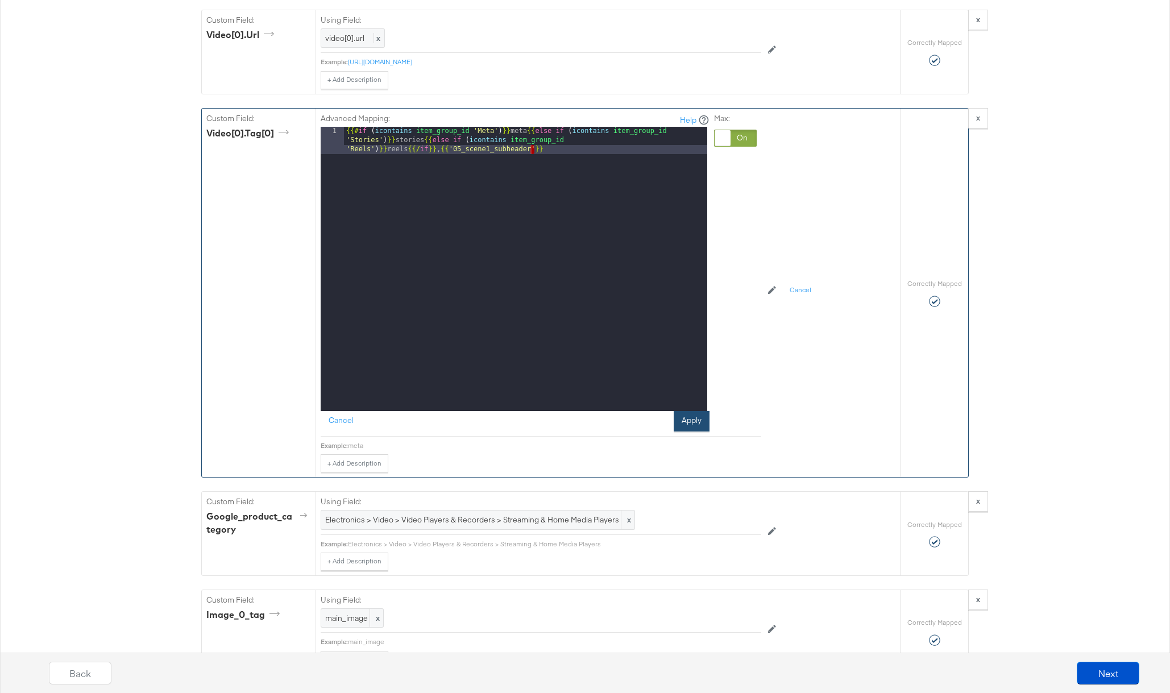
click at [684, 415] on button "Apply" at bounding box center [692, 421] width 36 height 20
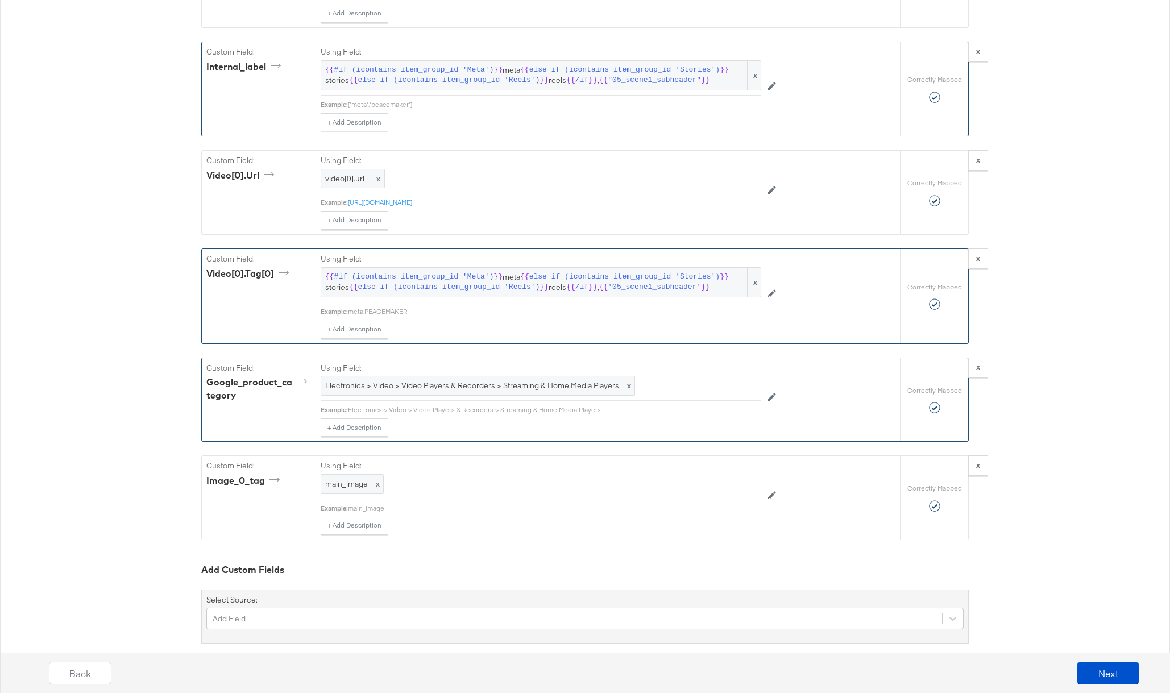
scroll to position [1185, 0]
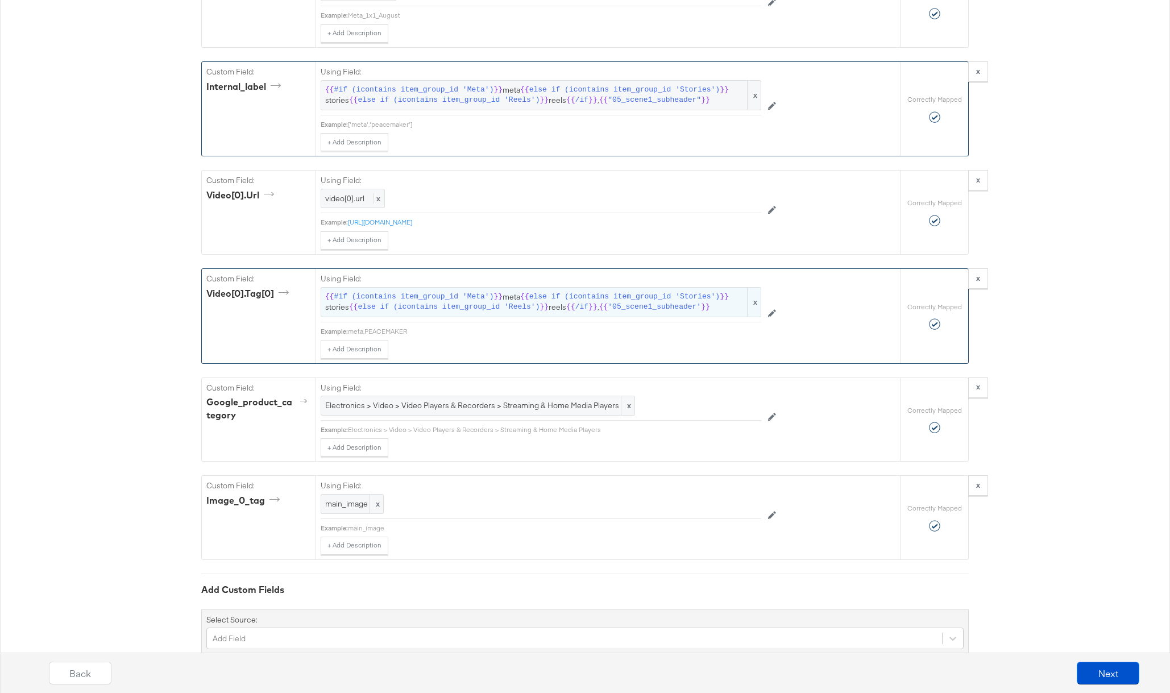
click at [716, 308] on span "{{ #if (icontains item_group_id 'Meta') }} meta {{ else if (icontains item_grou…" at bounding box center [540, 302] width 431 height 21
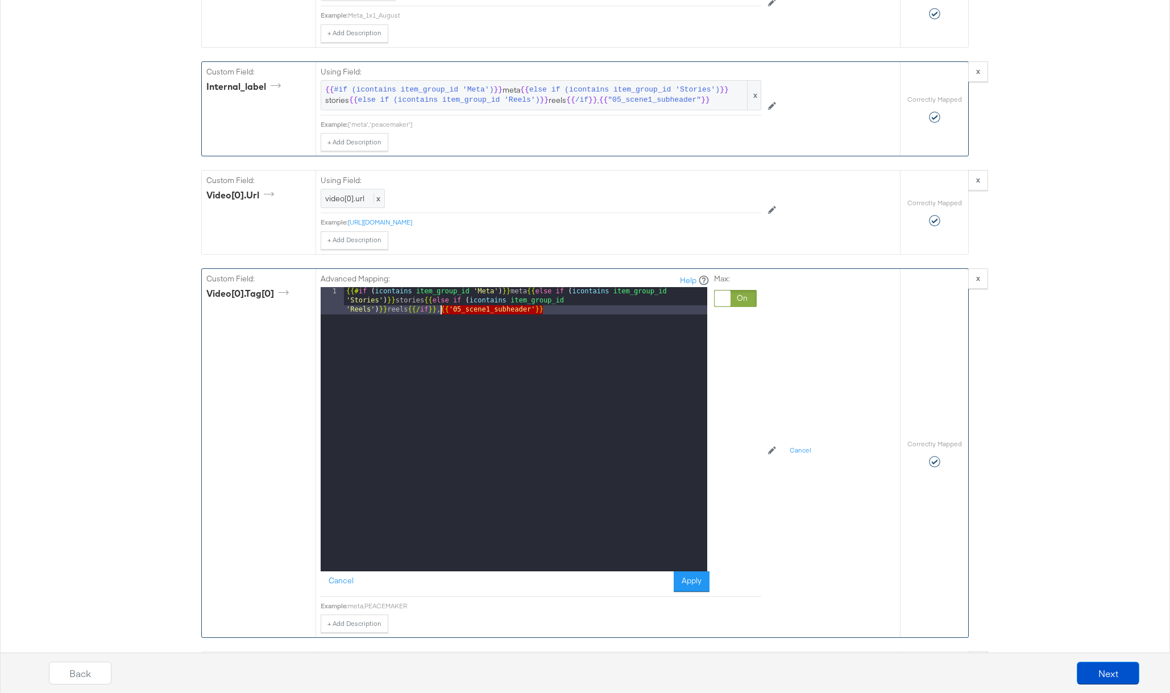
drag, startPoint x: 551, startPoint y: 310, endPoint x: 441, endPoint y: 313, distance: 110.9
click at [441, 313] on div "{{# if ( icontains item_group_id 'Meta' ) }} meta {{ else if ( icontains item_g…" at bounding box center [525, 456] width 363 height 339
click at [698, 588] on button "Apply" at bounding box center [692, 581] width 36 height 20
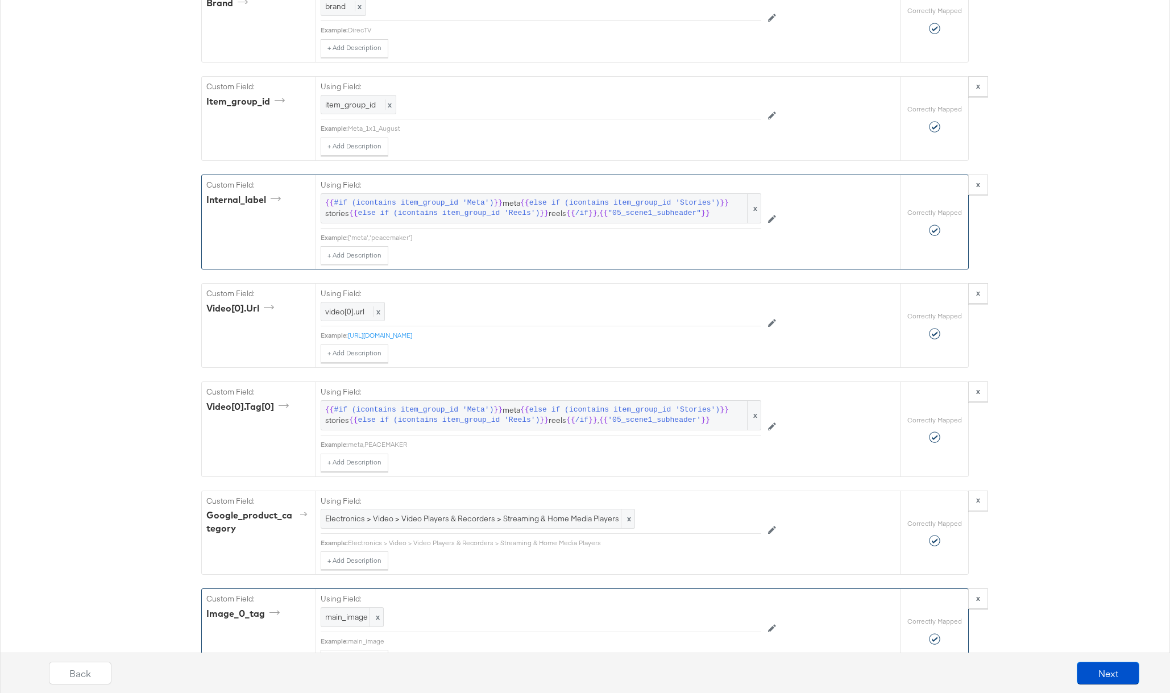
scroll to position [1032, 0]
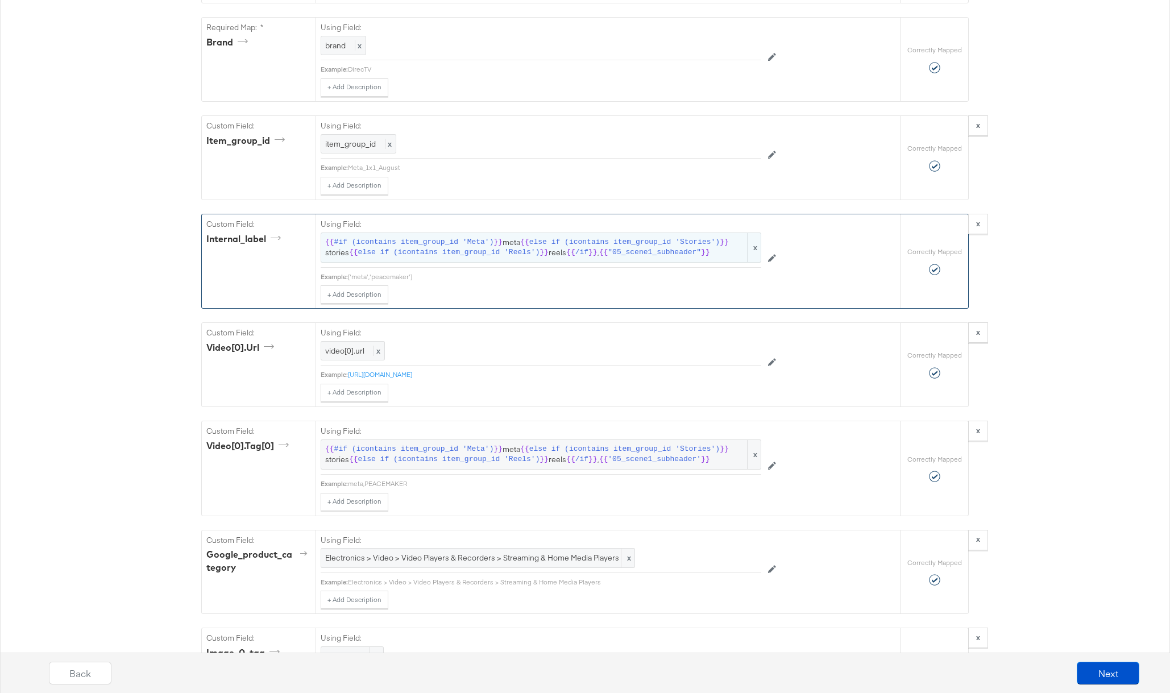
click at [428, 255] on span "else if (icontains item_group_id 'Reels')" at bounding box center [449, 252] width 182 height 11
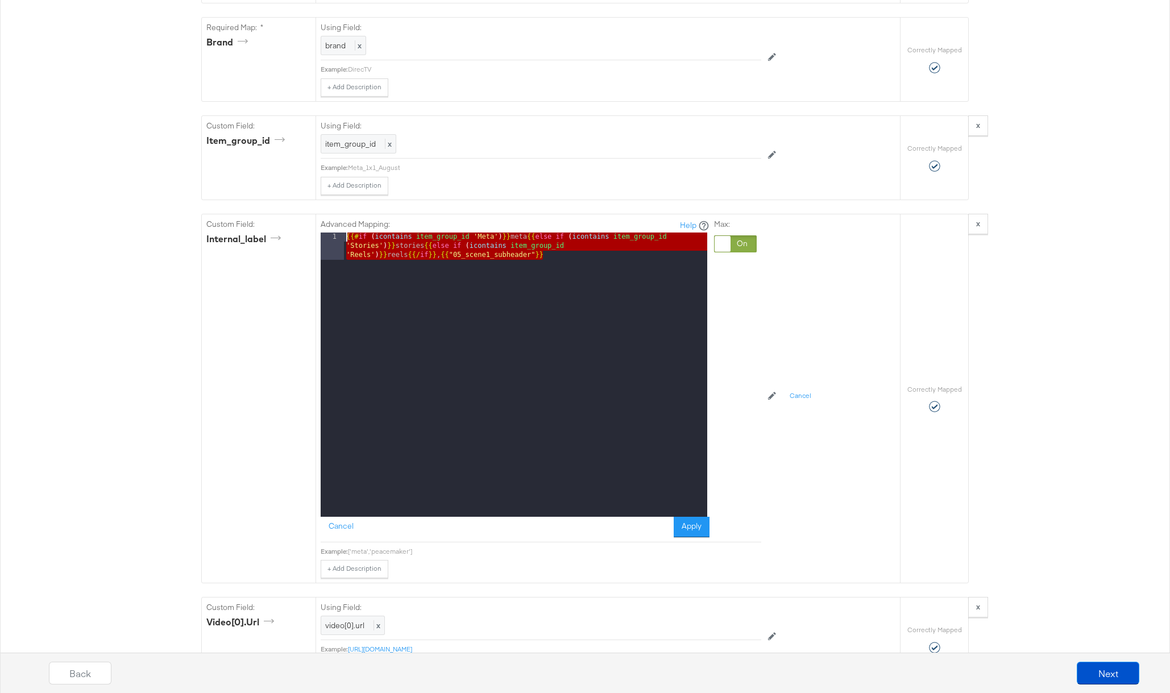
drag, startPoint x: 422, startPoint y: 239, endPoint x: 178, endPoint y: 209, distance: 245.2
click at [178, 209] on div "{"id":"{{{\"id\"}}}","title":"{{{\"title\"}}}","description":"See Website for D…" at bounding box center [585, 130] width 1170 height 2034
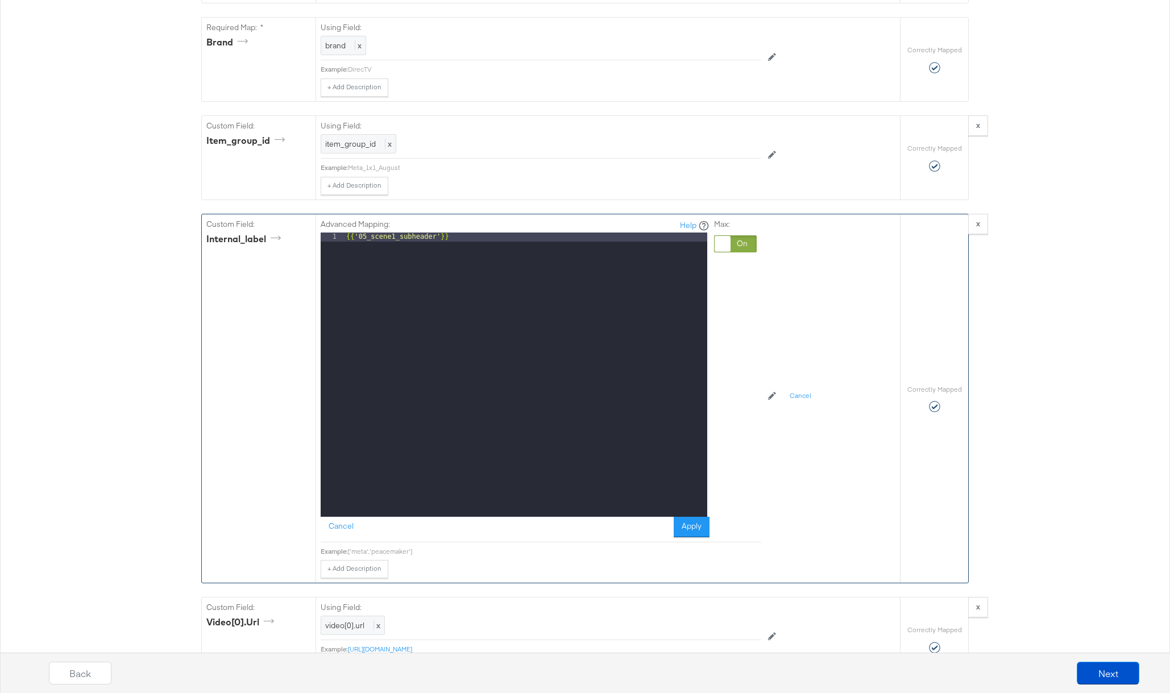
click at [346, 238] on div "{{ '05_scene1_subheader' }}" at bounding box center [525, 383] width 363 height 302
click at [684, 524] on button "Apply" at bounding box center [692, 527] width 36 height 20
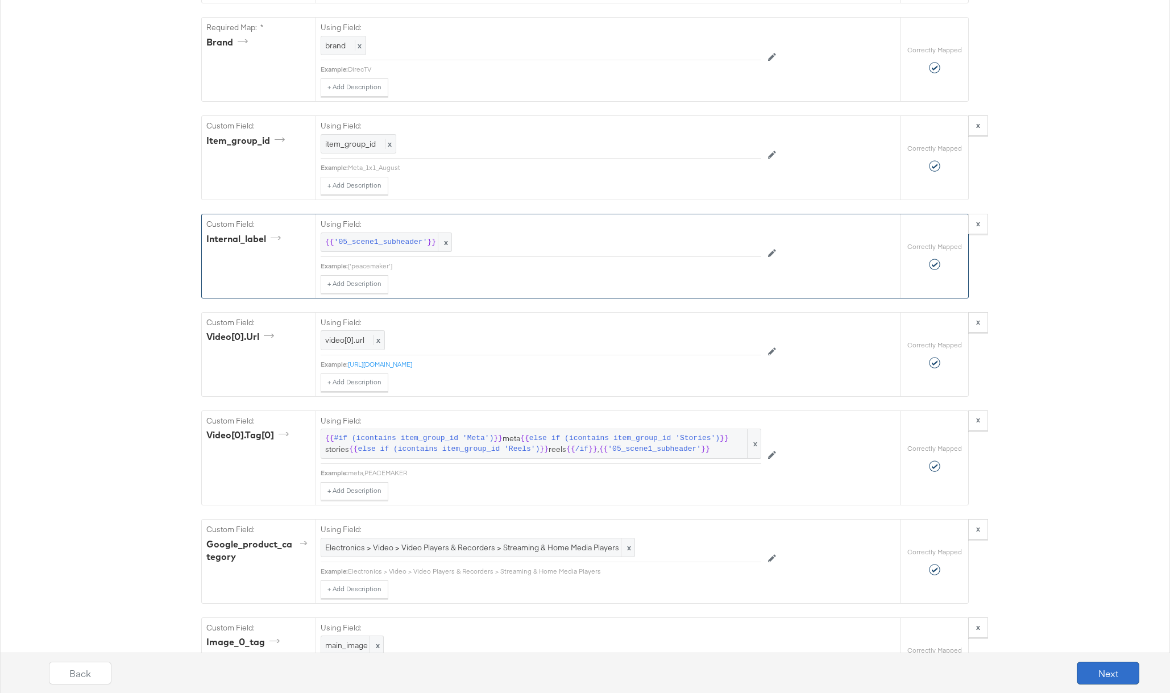
click at [1103, 675] on button "Next" at bounding box center [1108, 673] width 63 height 23
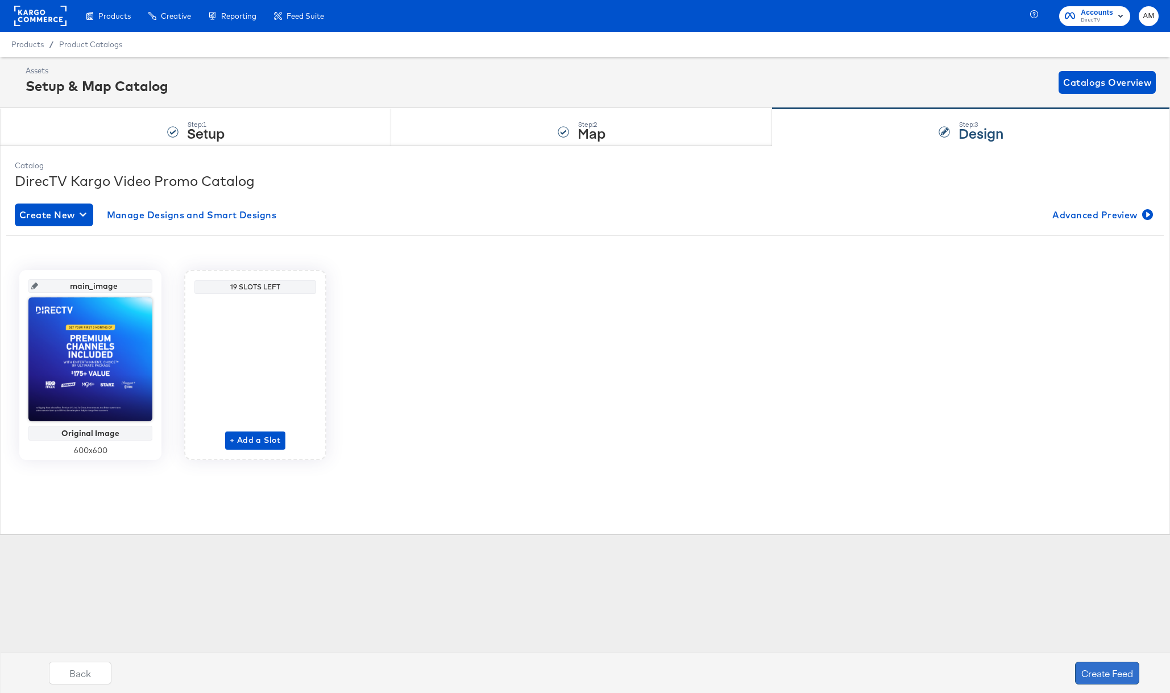
click at [1097, 670] on button "Create Feed" at bounding box center [1107, 673] width 64 height 23
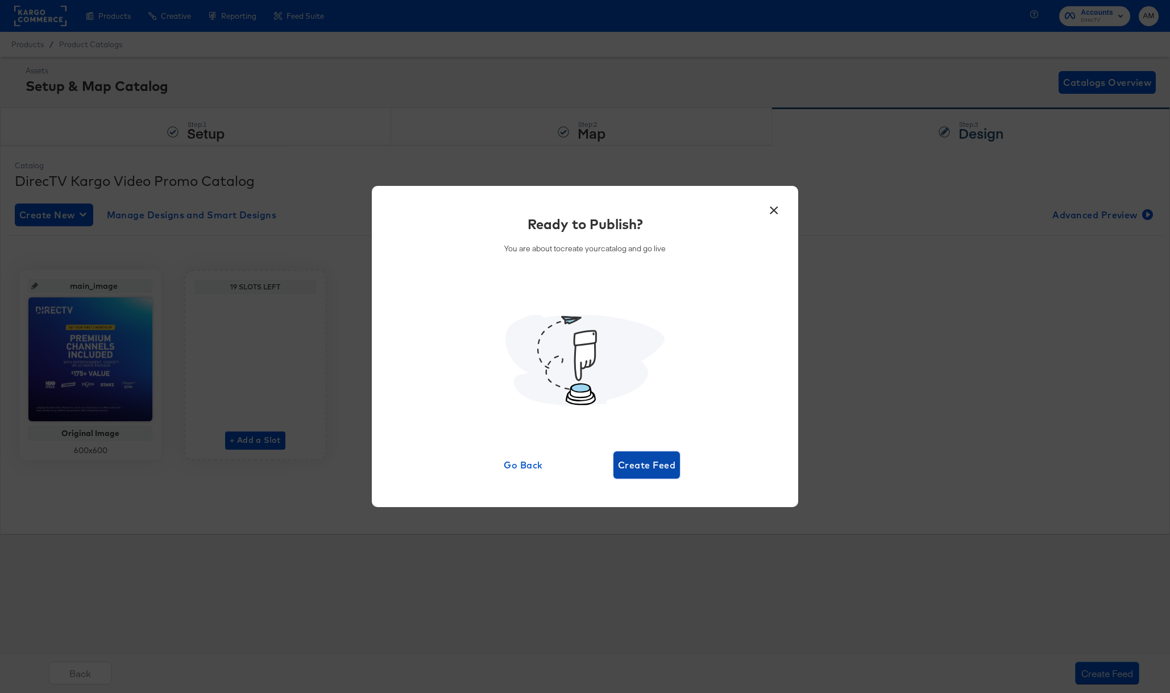
click at [643, 464] on span "Create Feed" at bounding box center [646, 465] width 57 height 16
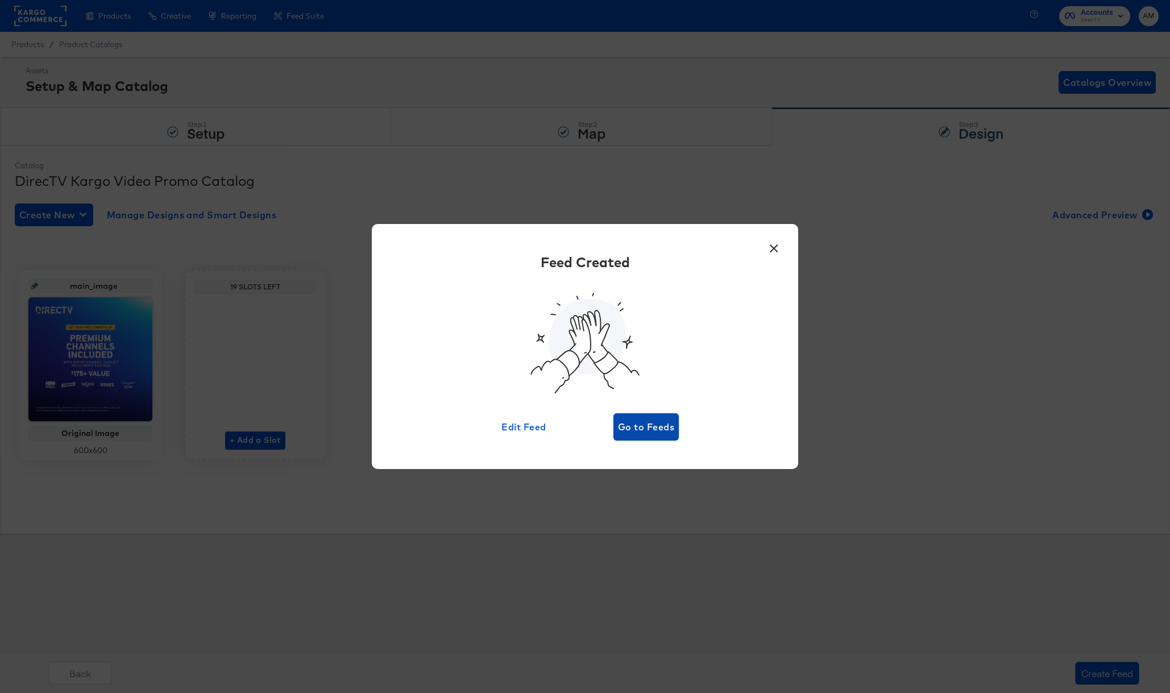
click at [652, 431] on span "Go to Feeds" at bounding box center [646, 427] width 56 height 16
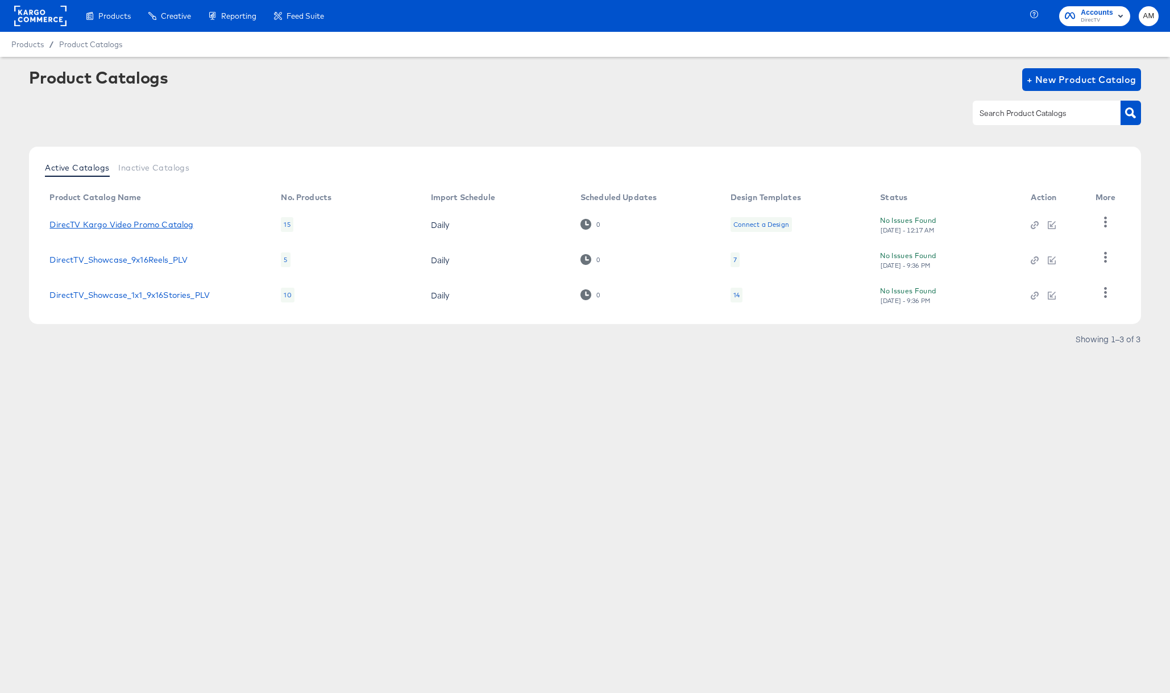
click at [177, 224] on link "DirecTV Kargo Video Promo Catalog" at bounding box center [121, 224] width 144 height 9
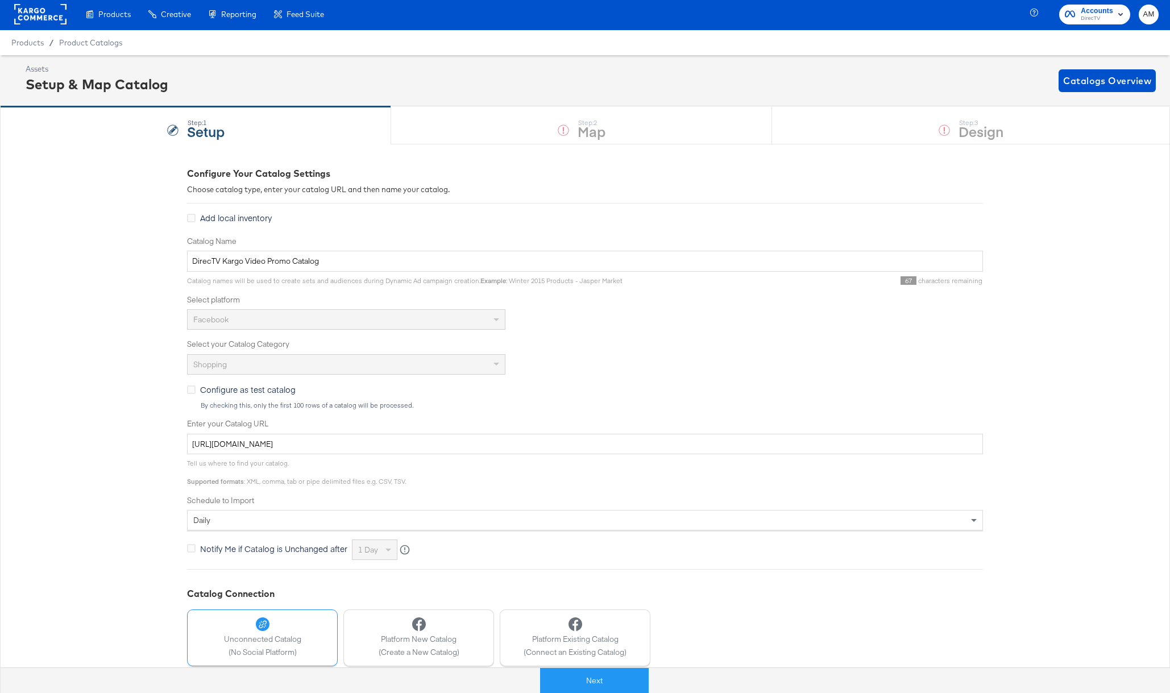
scroll to position [2, 0]
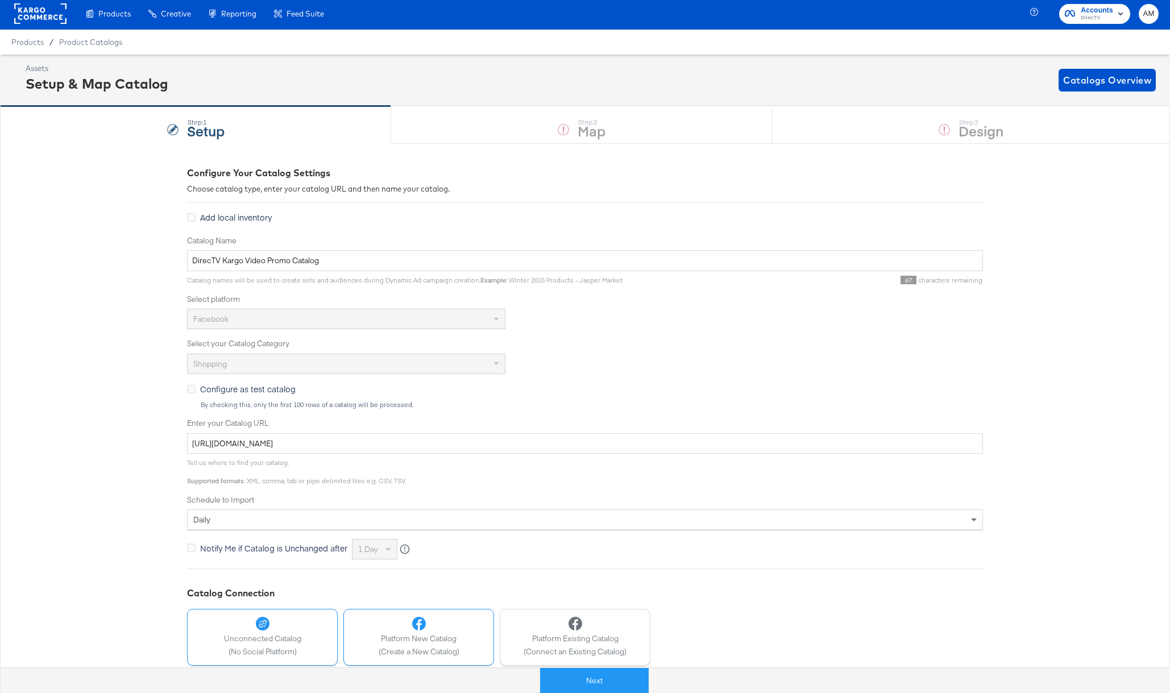
click at [437, 639] on span "Platform New Catalog" at bounding box center [419, 638] width 81 height 11
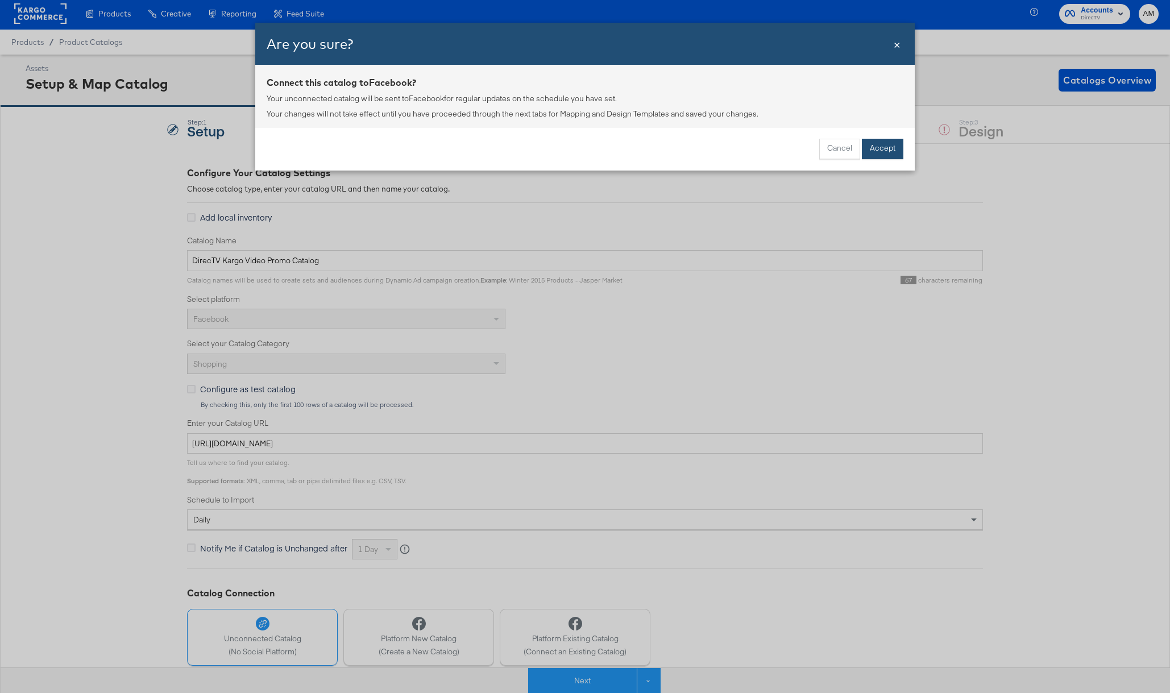
click at [878, 153] on button "Accept" at bounding box center [882, 149] width 41 height 20
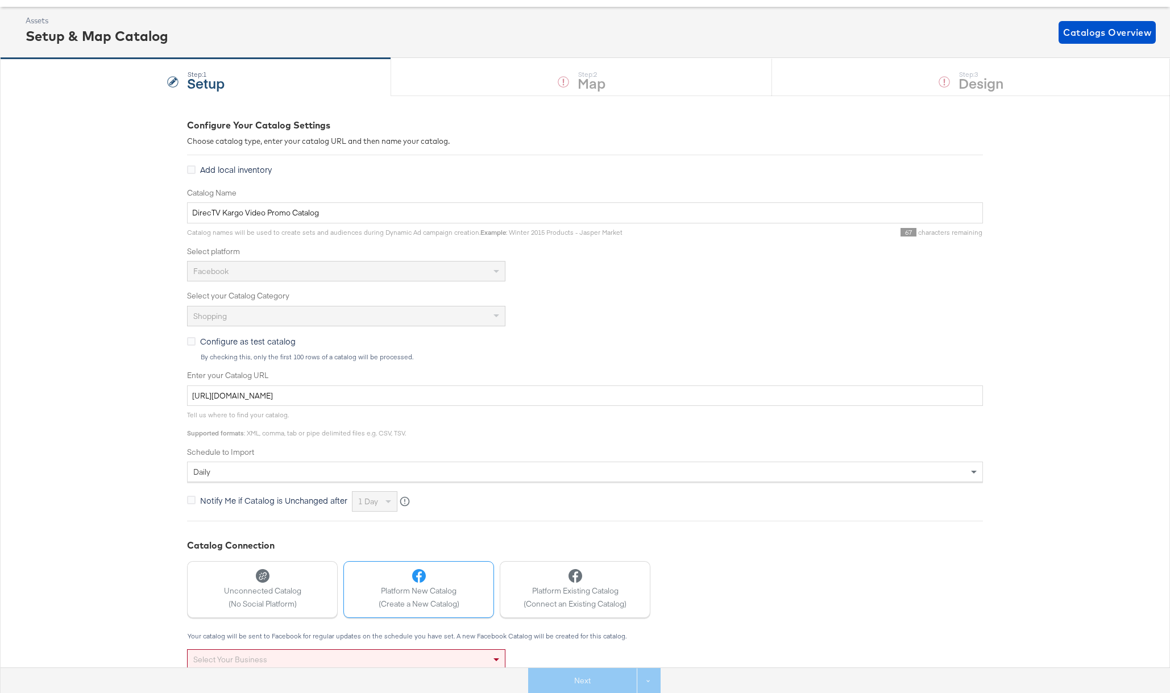
scroll to position [158, 0]
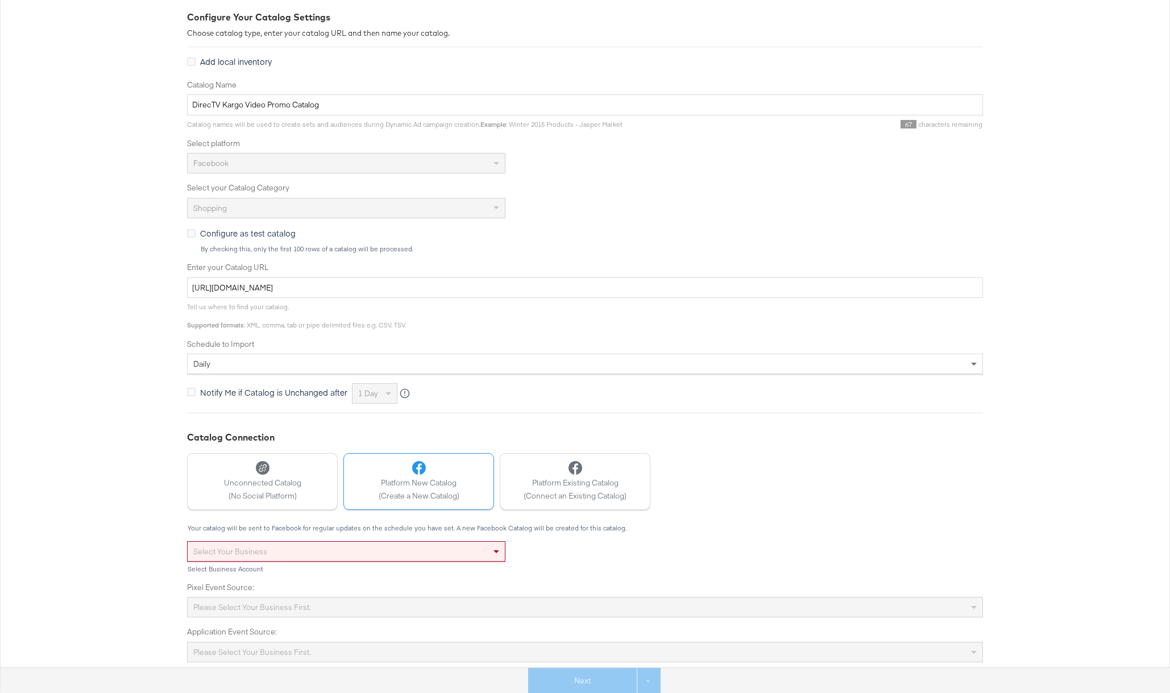
click at [374, 552] on div "Select your business" at bounding box center [346, 551] width 317 height 19
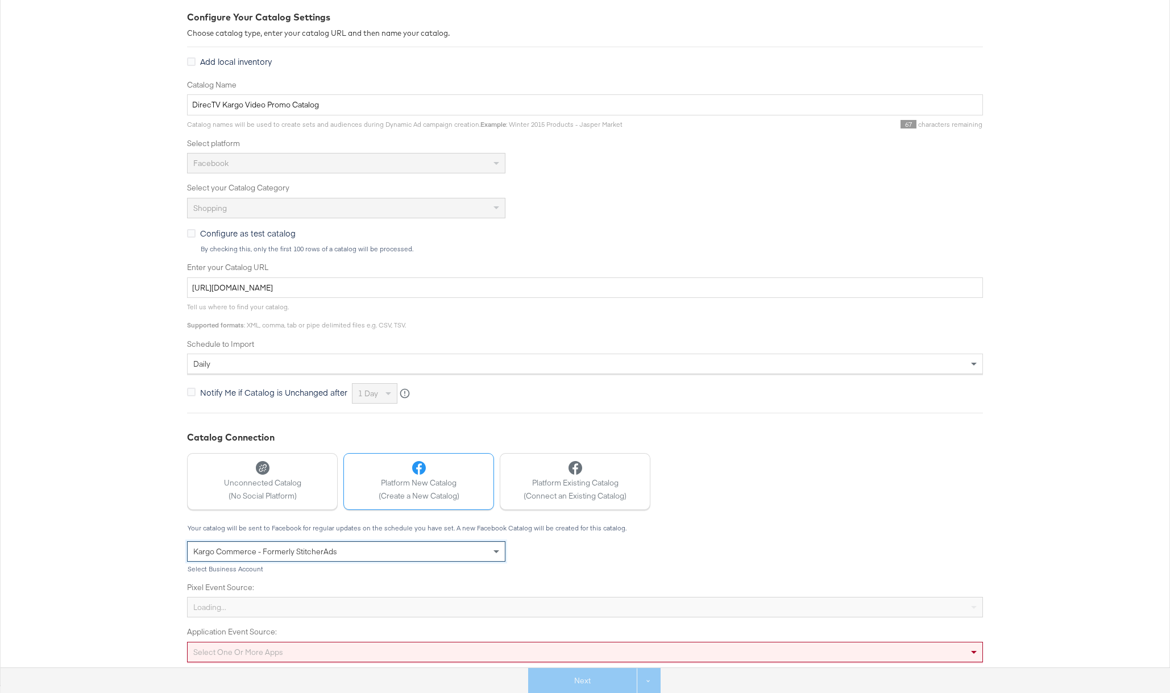
click at [254, 653] on div "Select one or more apps" at bounding box center [585, 652] width 796 height 20
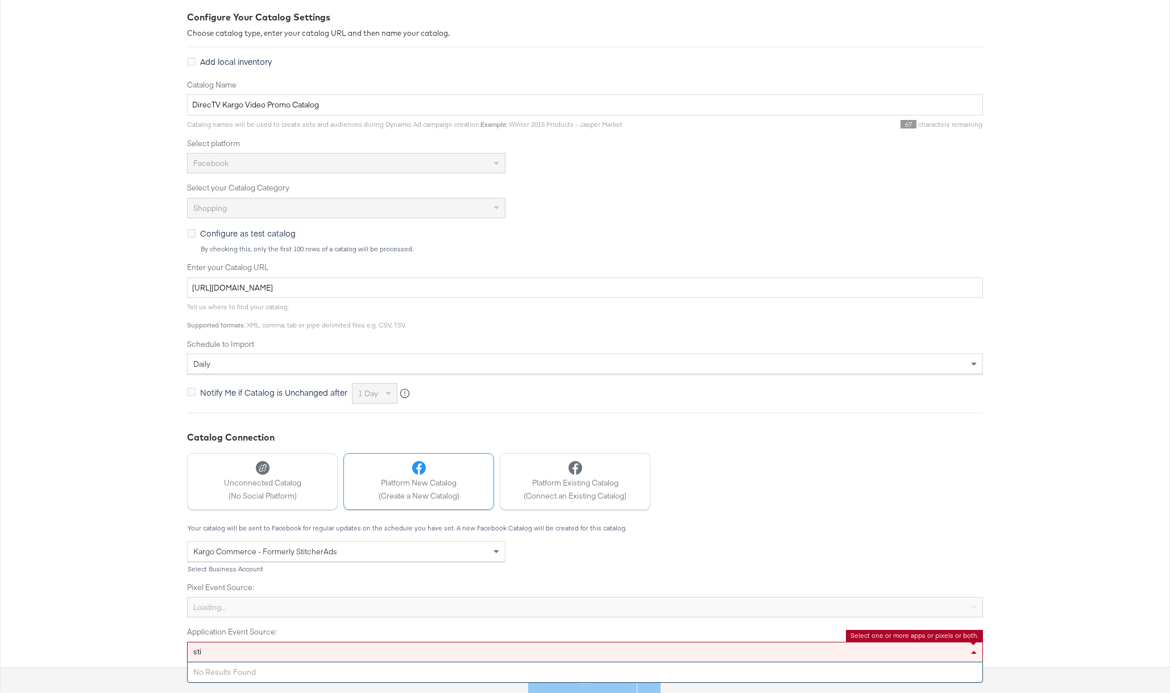
scroll to position [240, 0]
type input "stit"
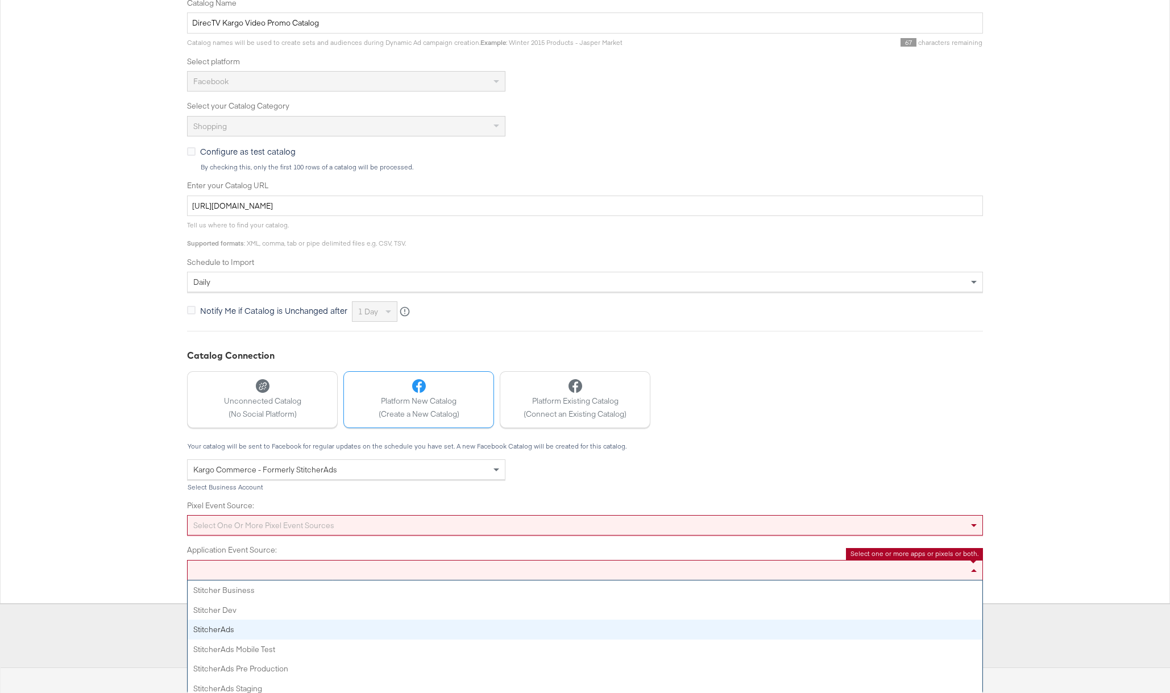
scroll to position [158, 0]
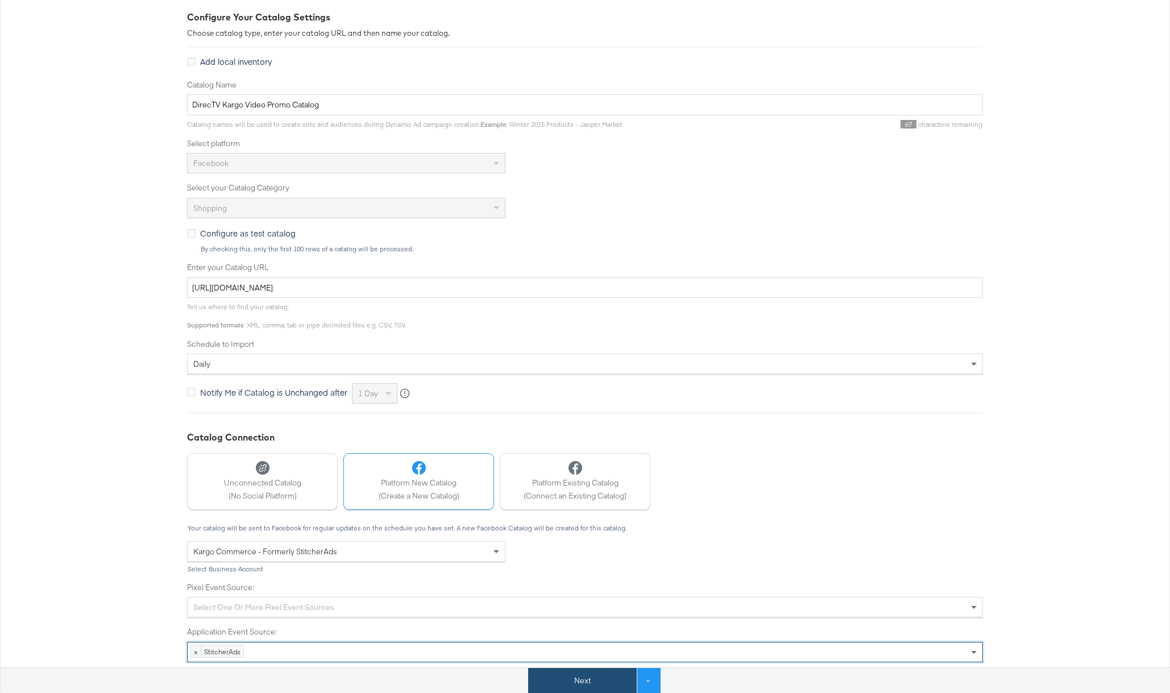
click at [588, 683] on button "Next" at bounding box center [582, 681] width 109 height 26
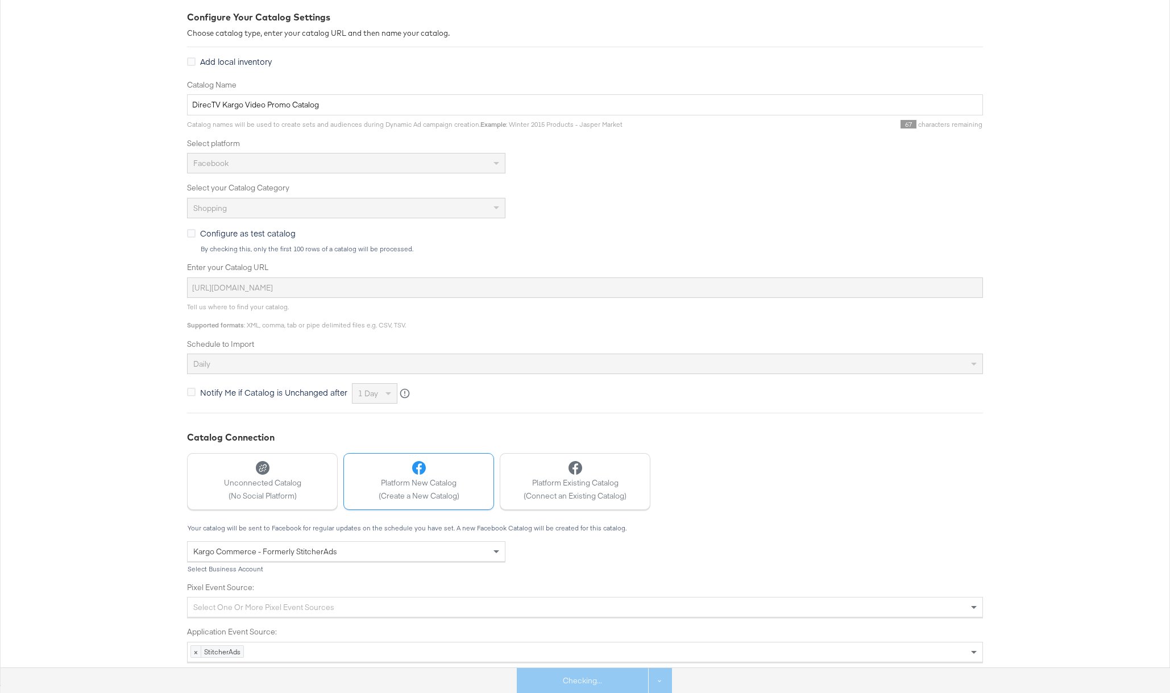
scroll to position [0, 0]
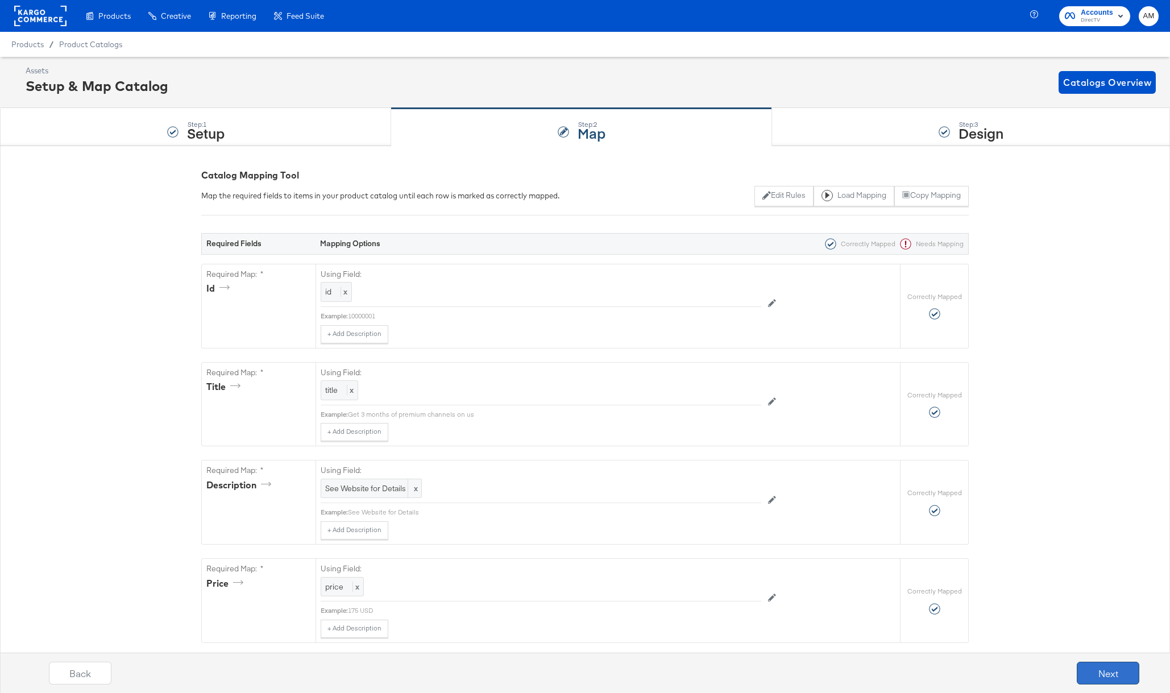
click at [1098, 671] on button "Next" at bounding box center [1108, 673] width 63 height 23
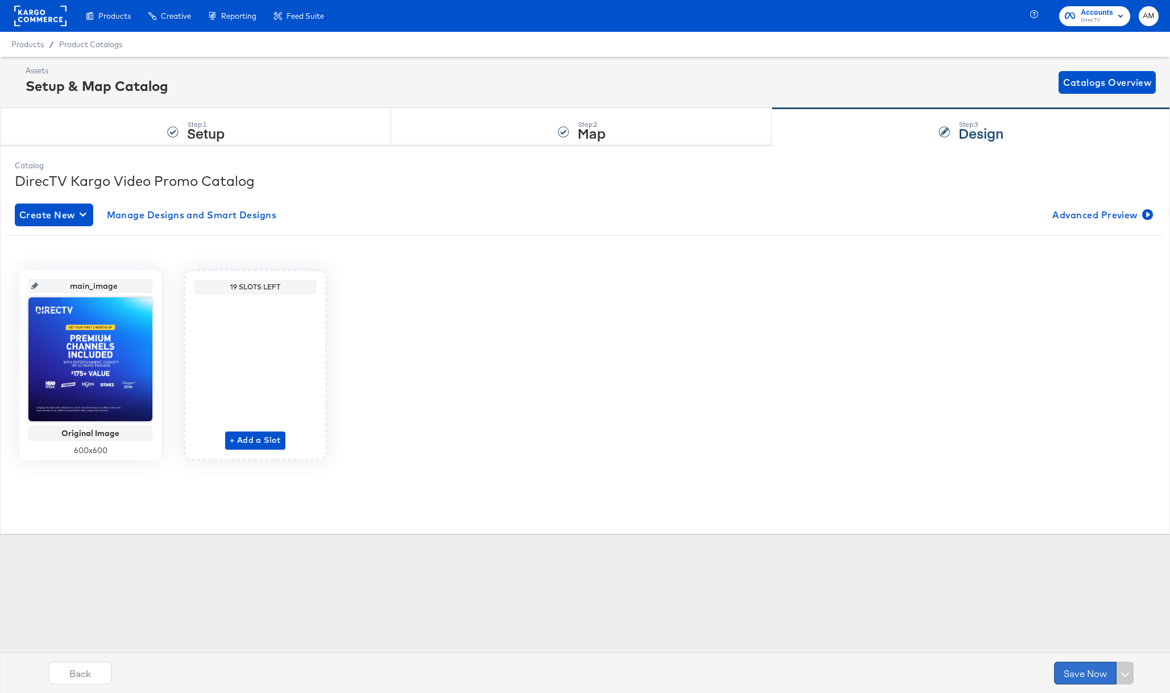
click at [1084, 670] on button "Save Now" at bounding box center [1085, 673] width 63 height 23
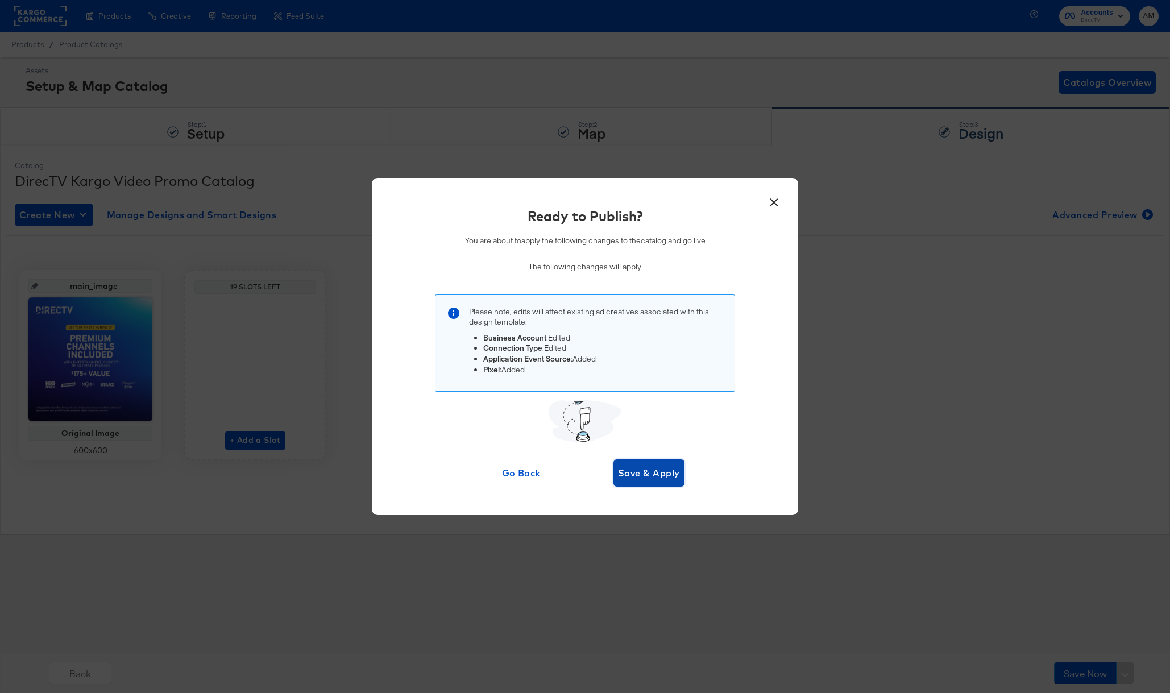
click at [647, 475] on span "Save & Apply" at bounding box center [649, 473] width 62 height 16
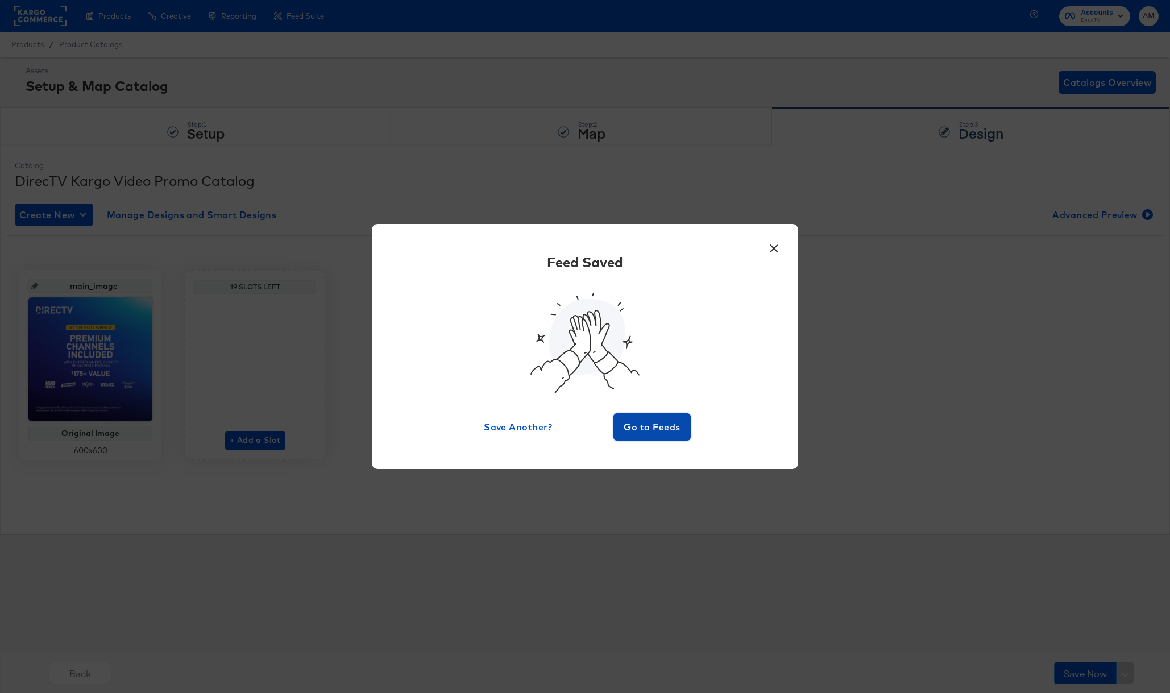
click at [674, 424] on span "Go to Feeds" at bounding box center [652, 427] width 68 height 16
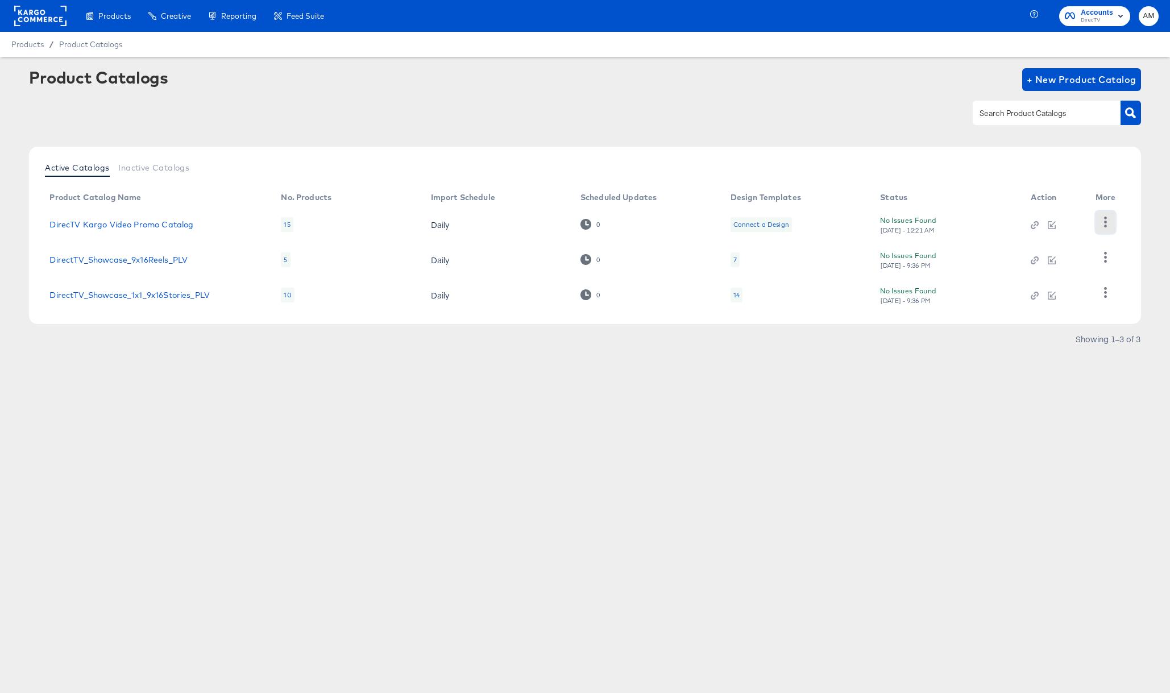
click at [1108, 222] on icon "button" at bounding box center [1105, 222] width 11 height 11
click at [1073, 262] on div "HUD Checks (Internal)" at bounding box center [1059, 257] width 114 height 18
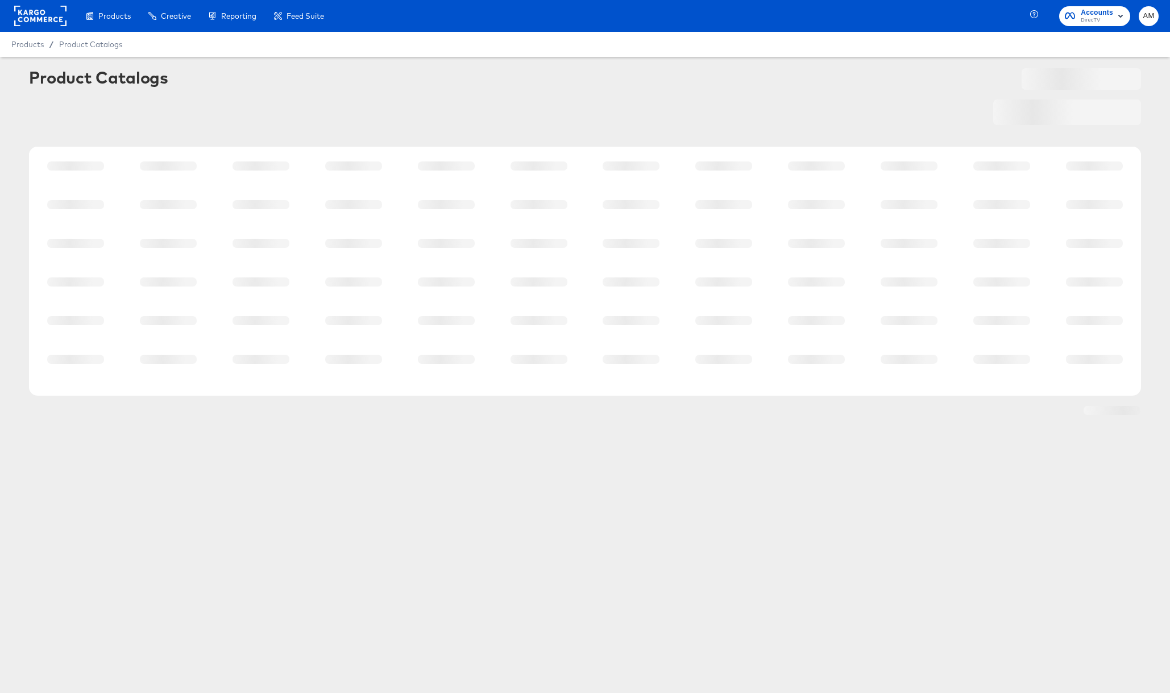
click at [807, 426] on article "Product Catalogs" at bounding box center [585, 258] width 1170 height 402
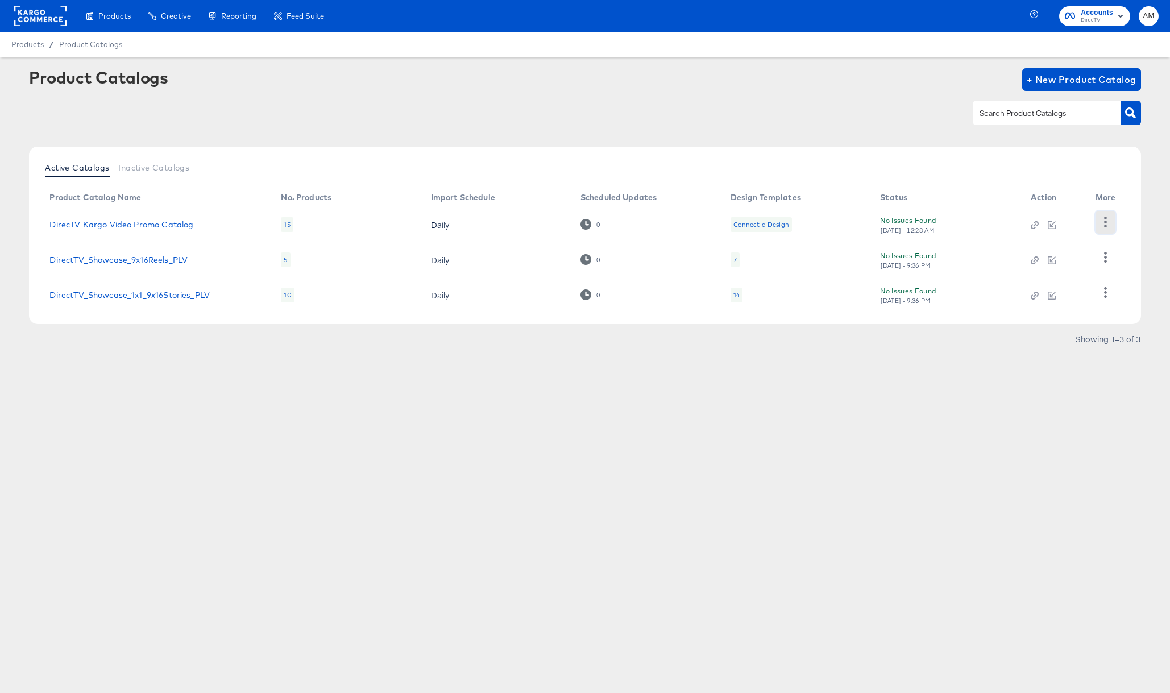
click at [1105, 220] on icon "button" at bounding box center [1105, 222] width 11 height 11
click at [1051, 258] on div "HUD Checks (Internal)" at bounding box center [1059, 257] width 114 height 18
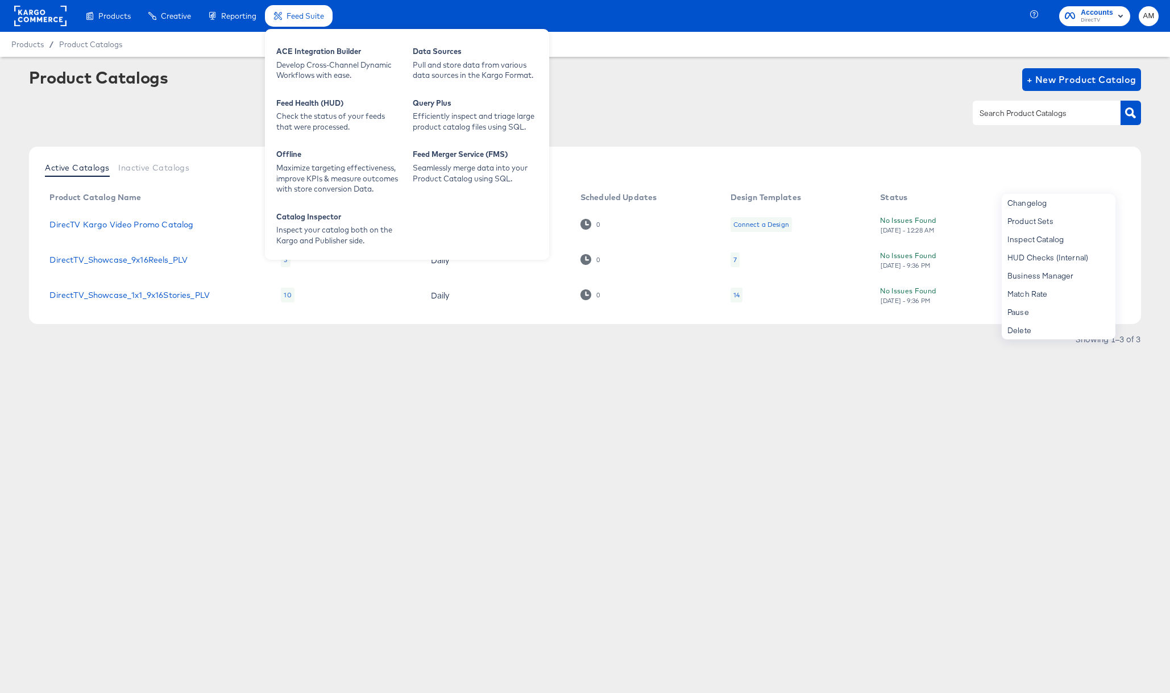
click at [293, 9] on div "Feed Suite" at bounding box center [299, 16] width 68 height 22
click at [306, 56] on div "ACE Integration Builder" at bounding box center [338, 53] width 125 height 14
